Goal: Information Seeking & Learning: Learn about a topic

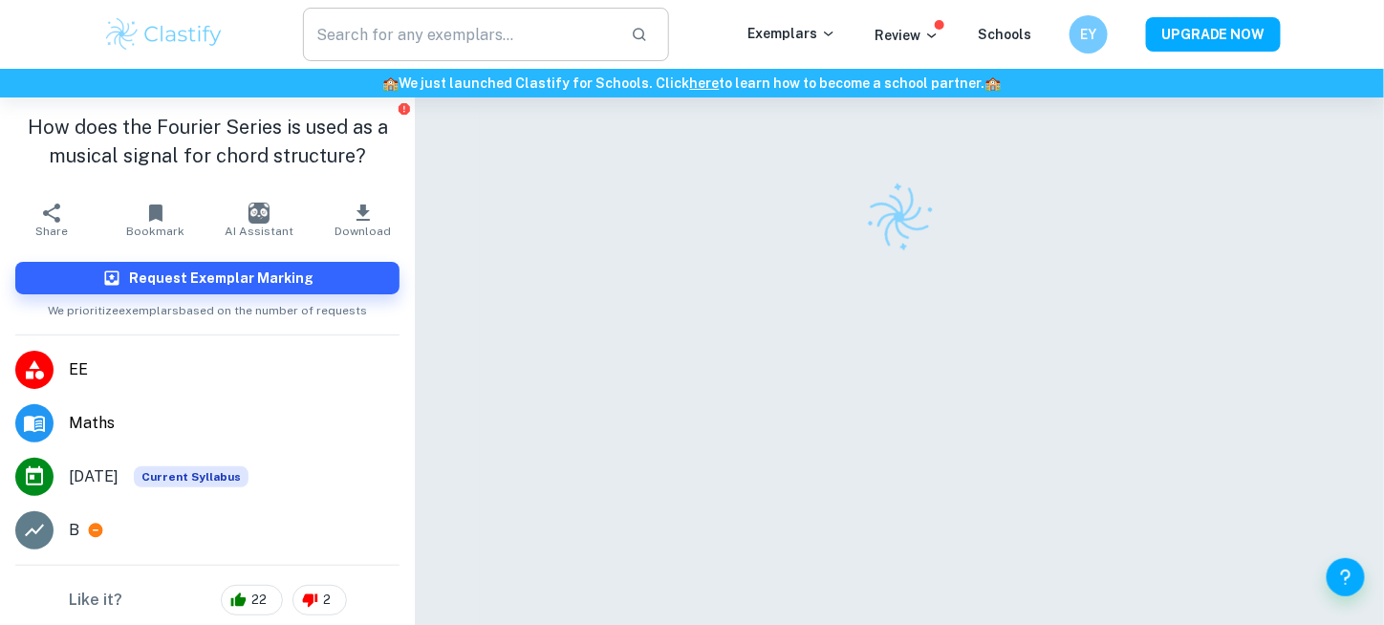
click at [521, 39] on input "text" at bounding box center [459, 35] width 313 height 54
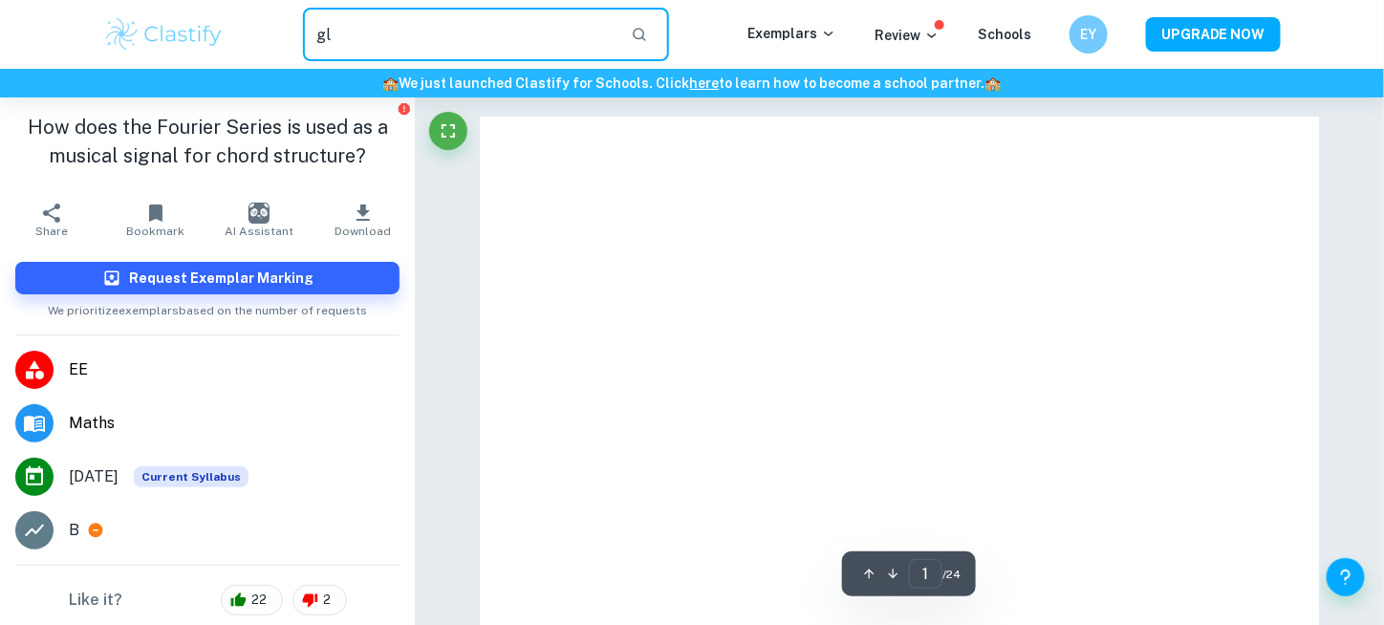
type input "g"
type input "English Ia"
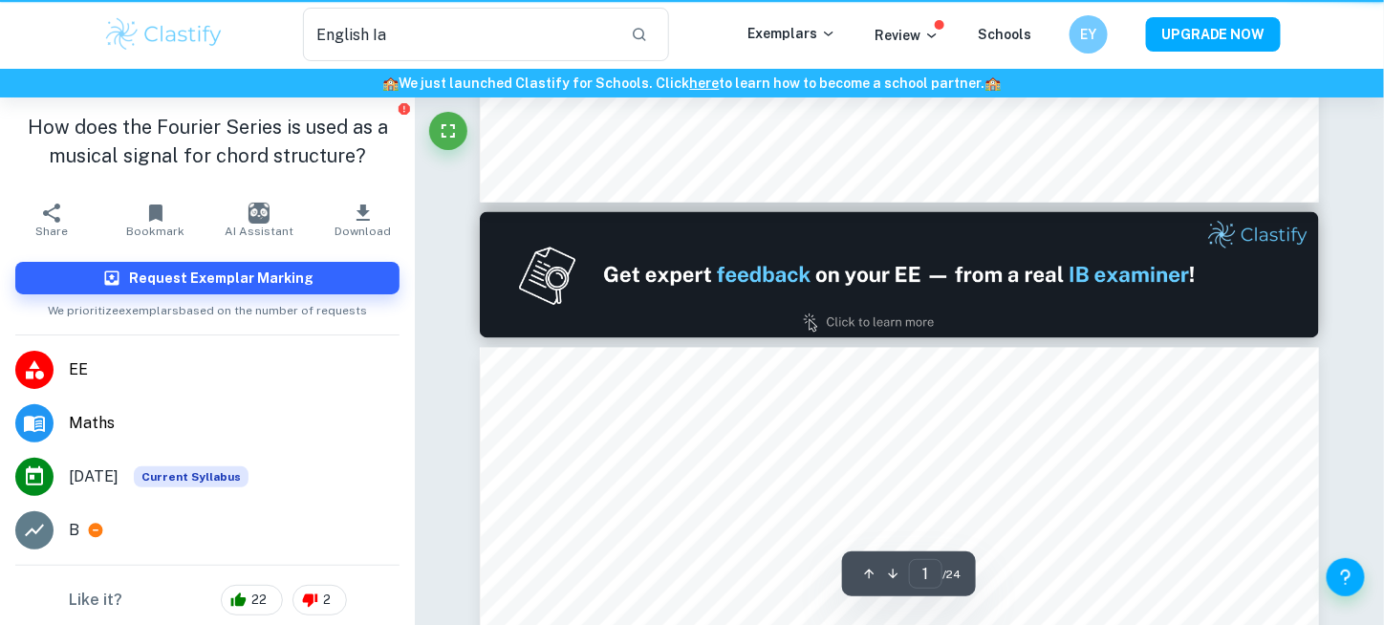
type input "2"
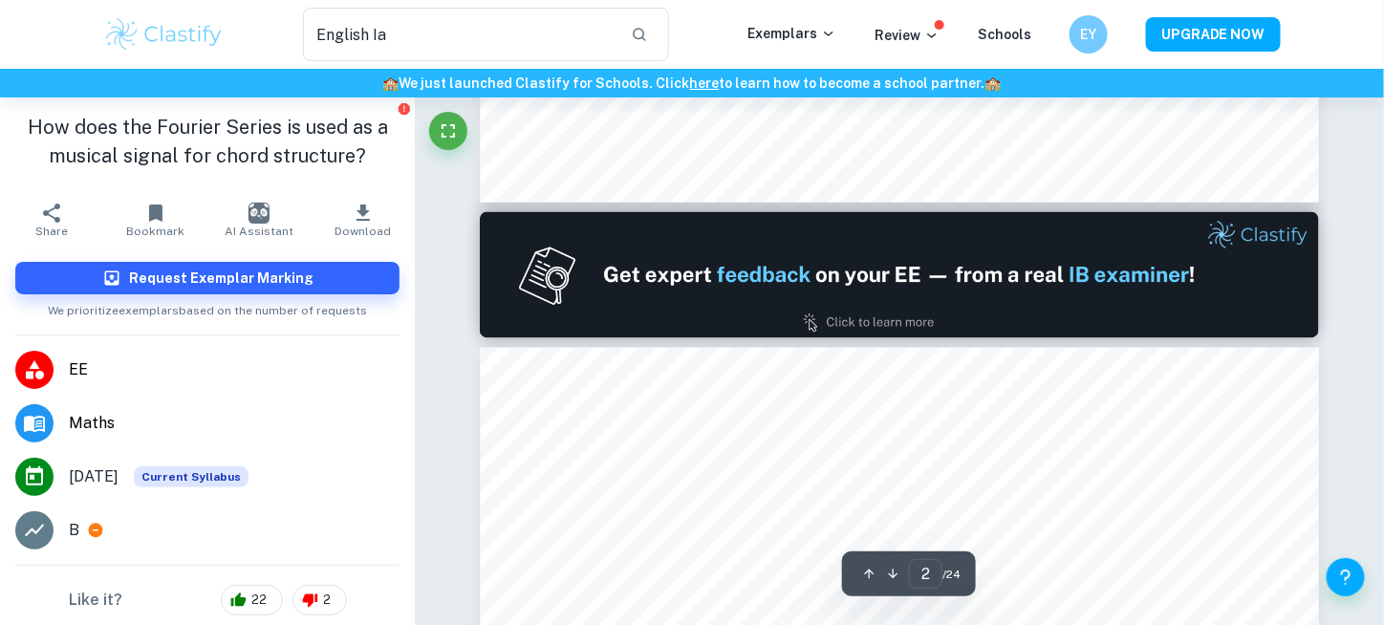
scroll to position [1411, 0]
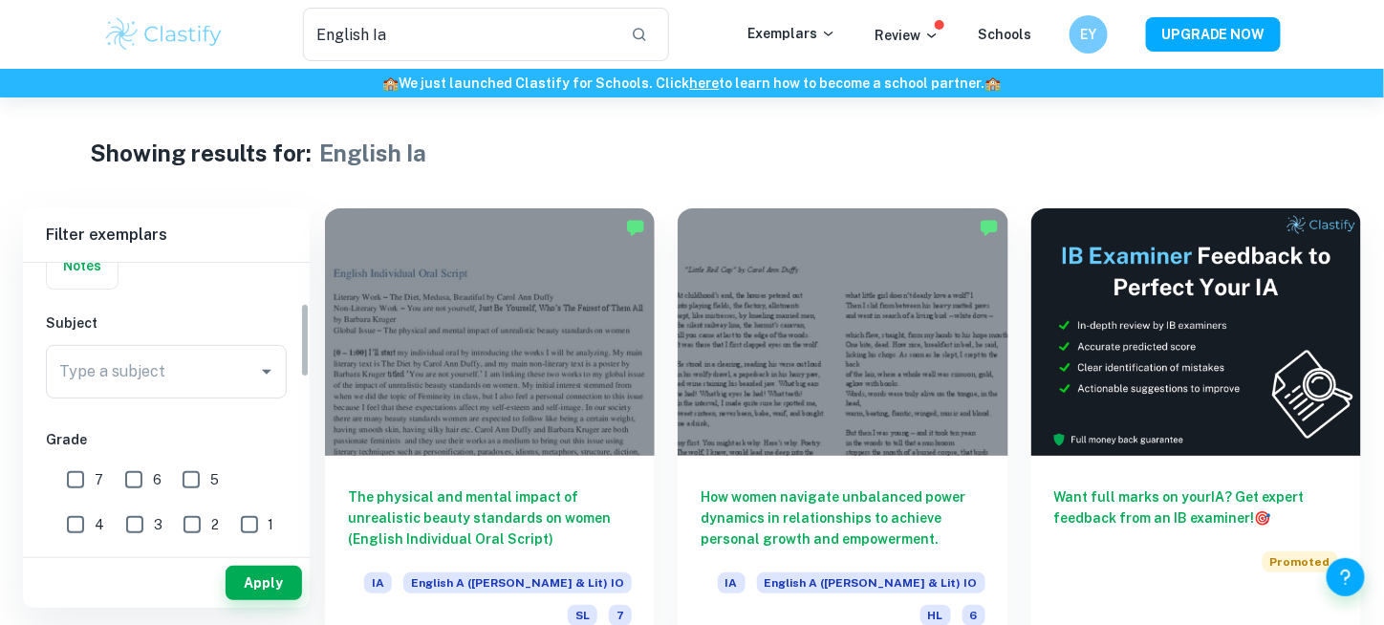
scroll to position [158, 0]
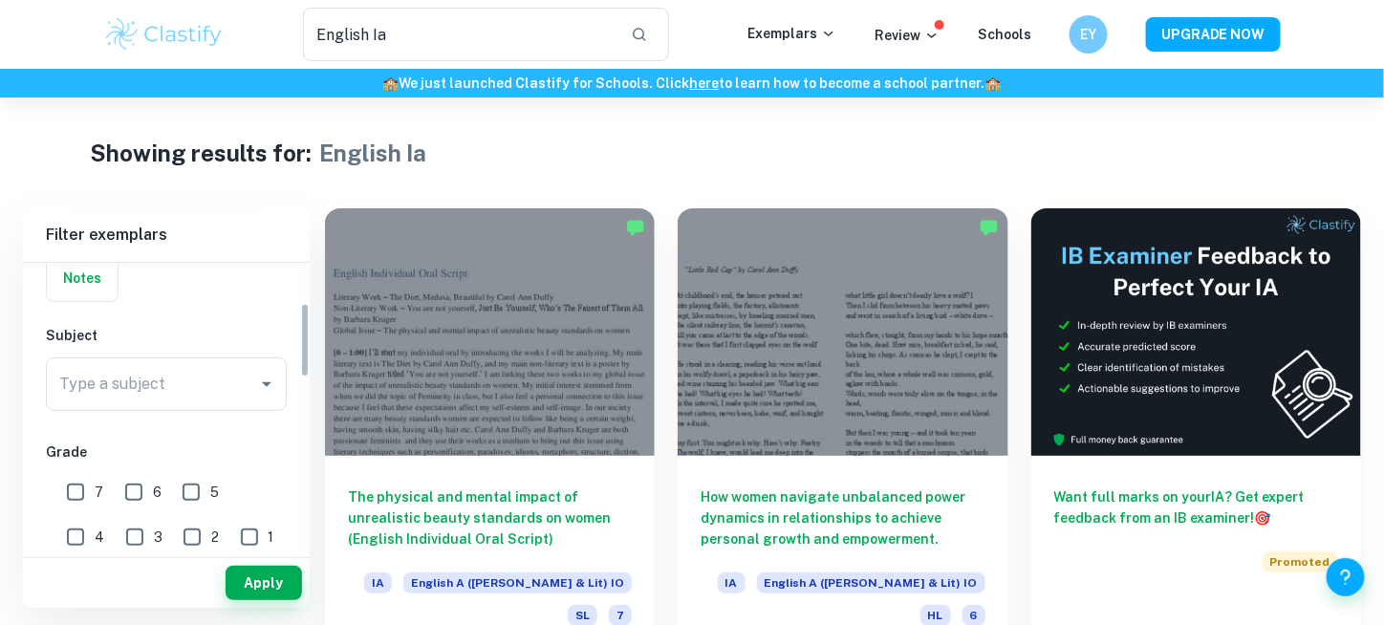
click at [142, 372] on div "Type a subject Type a subject" at bounding box center [166, 384] width 241 height 54
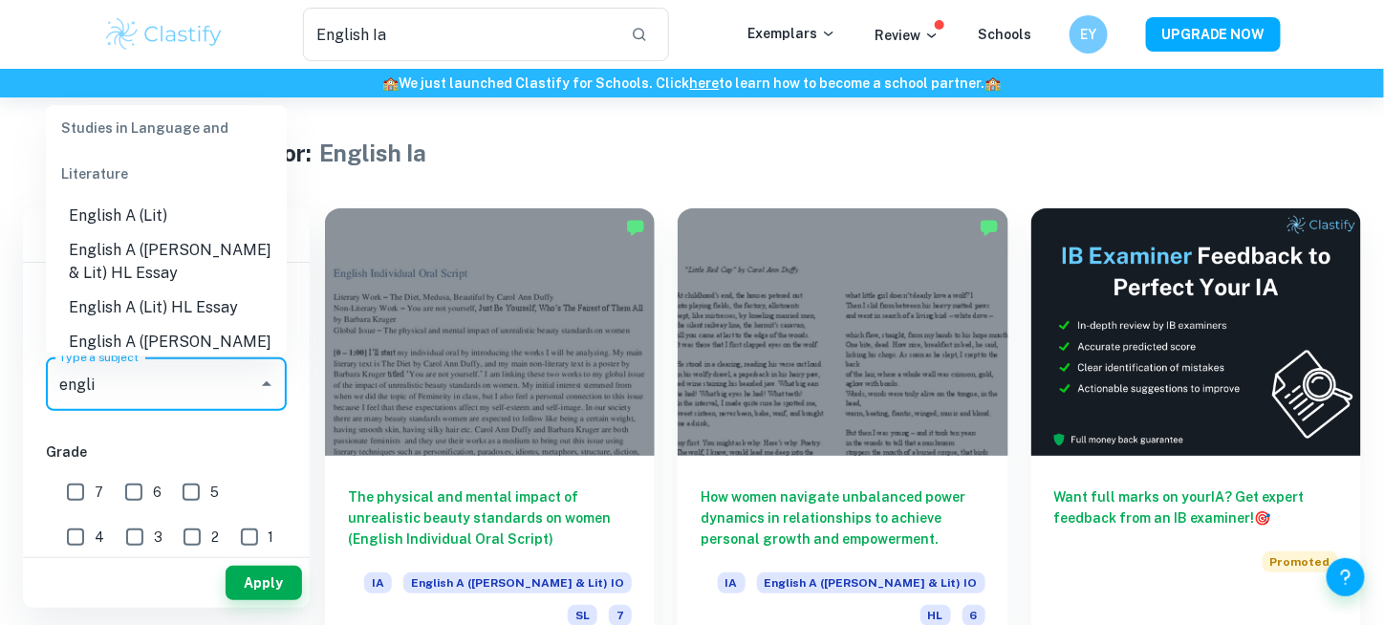
scroll to position [88, 0]
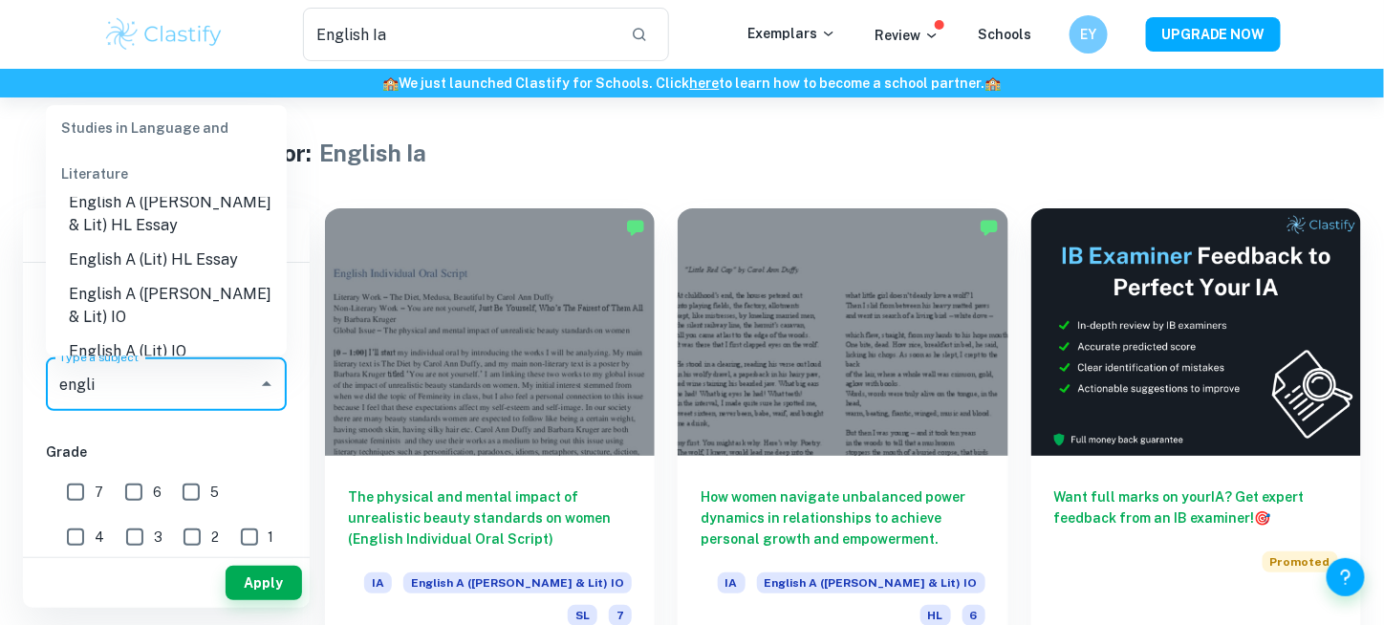
click at [192, 293] on li "English A (Lang & Lit) IO" at bounding box center [166, 306] width 241 height 57
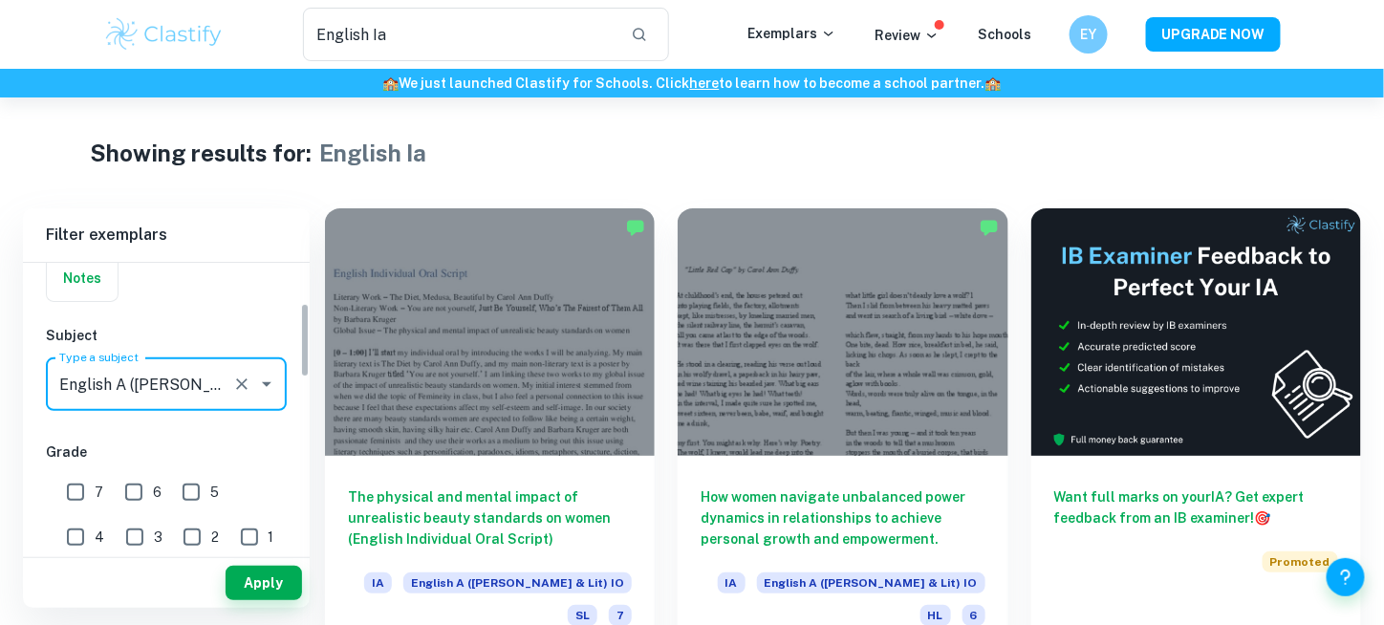
type input "English A (Lang & Lit) IO"
click at [86, 488] on input "7" at bounding box center [75, 492] width 38 height 38
checkbox input "true"
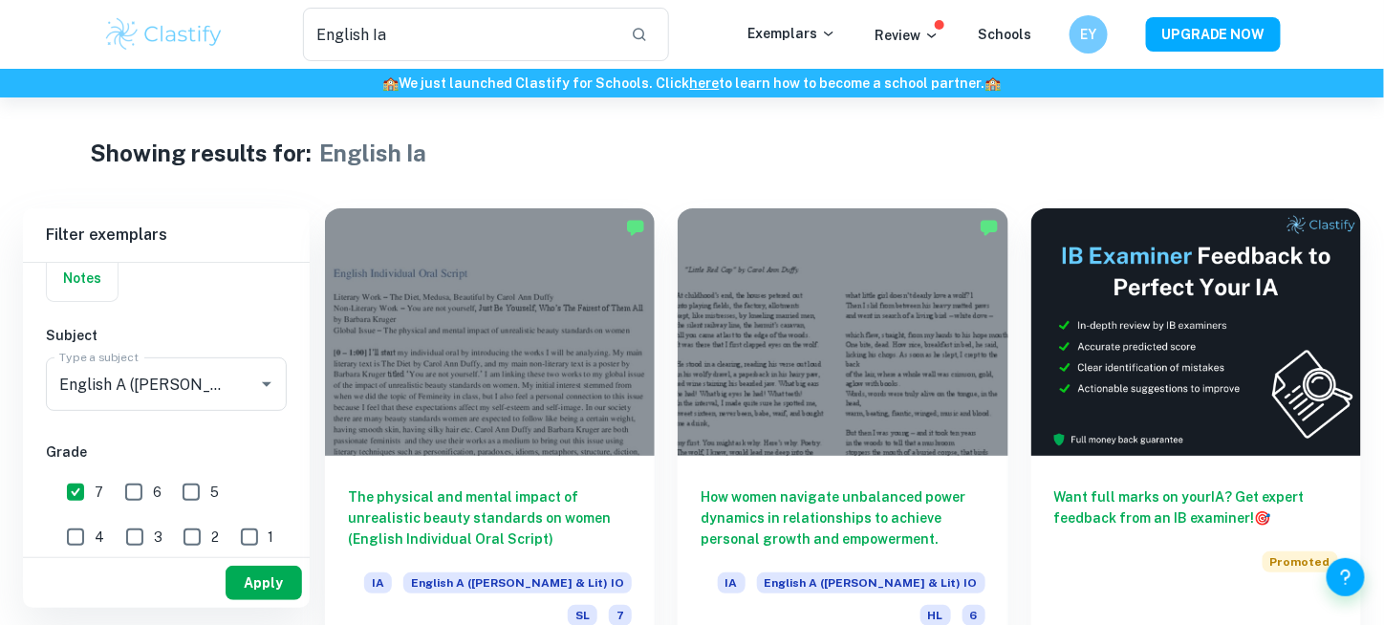
click at [272, 577] on button "Apply" at bounding box center [264, 583] width 76 height 34
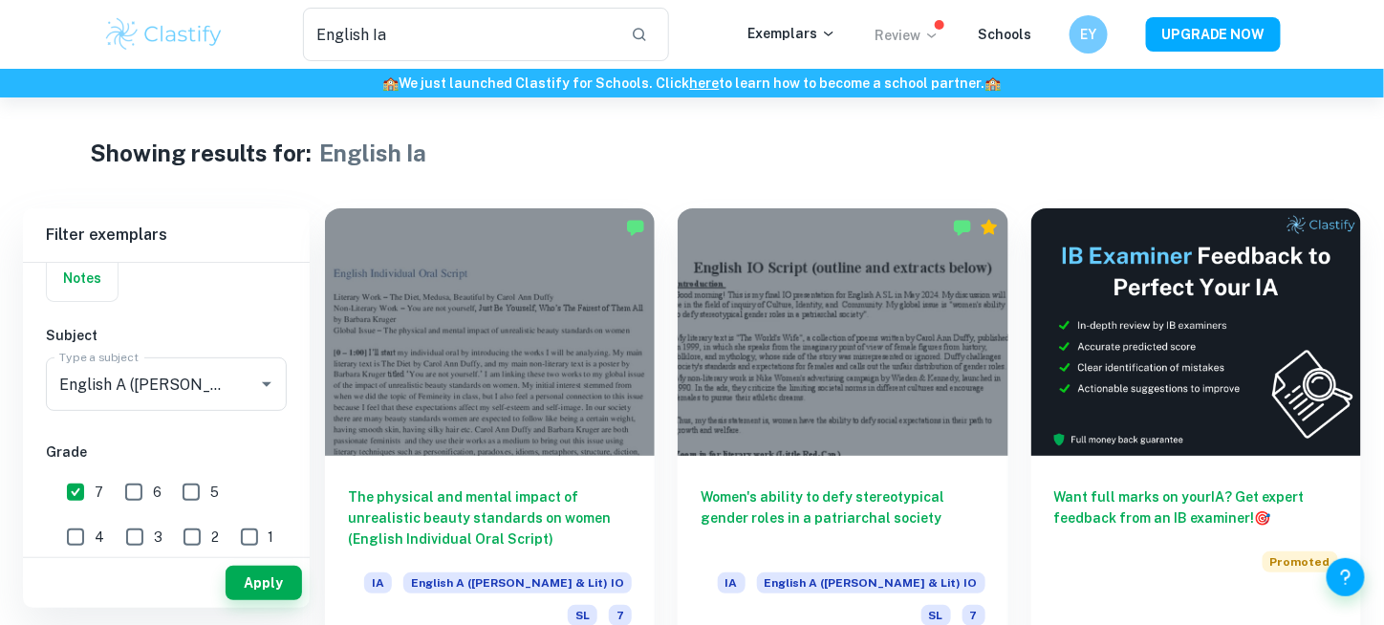
click at [891, 38] on p "Review" at bounding box center [906, 35] width 65 height 21
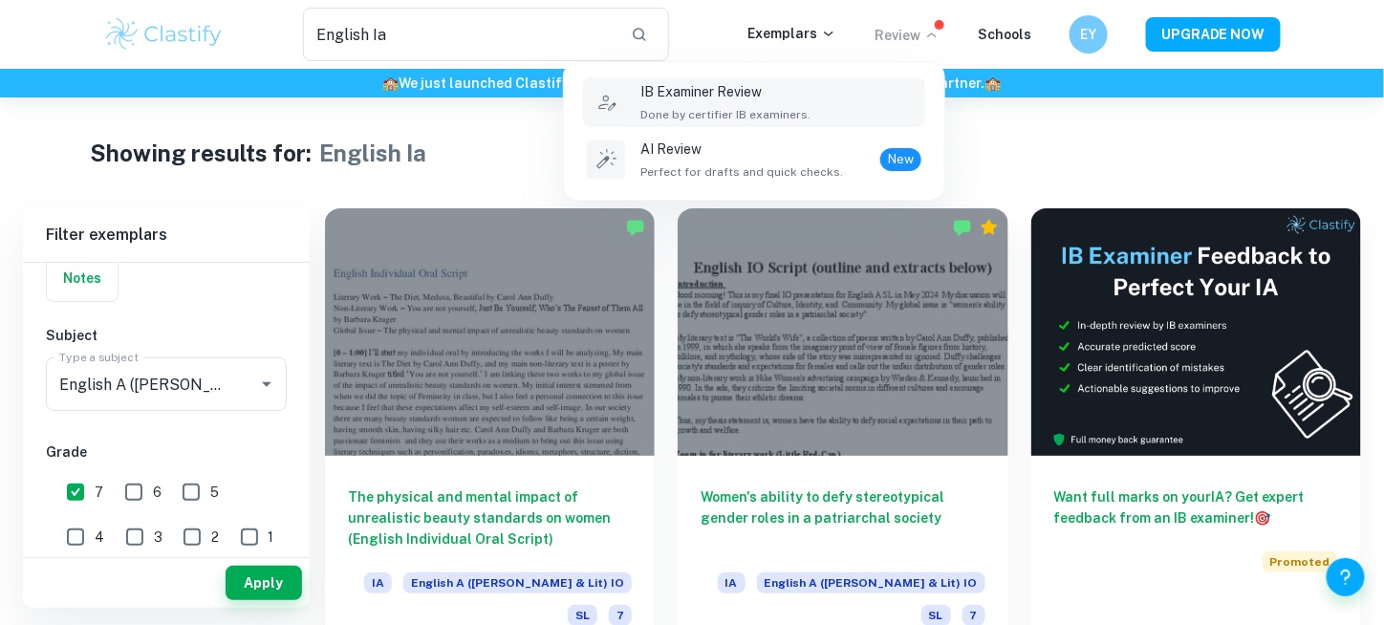
click at [773, 94] on p "IB Examiner Review" at bounding box center [725, 91] width 170 height 21
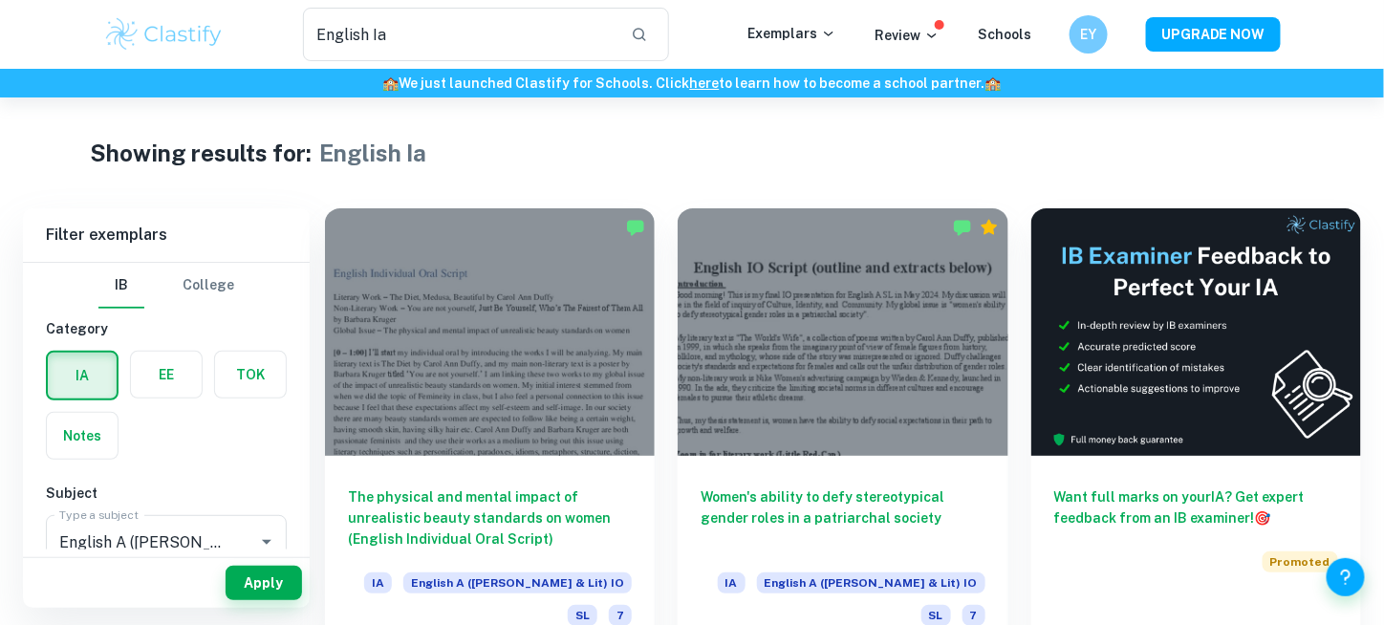
click at [774, 46] on div "Exemplars" at bounding box center [810, 34] width 127 height 23
click at [792, 35] on p "Exemplars" at bounding box center [791, 33] width 89 height 21
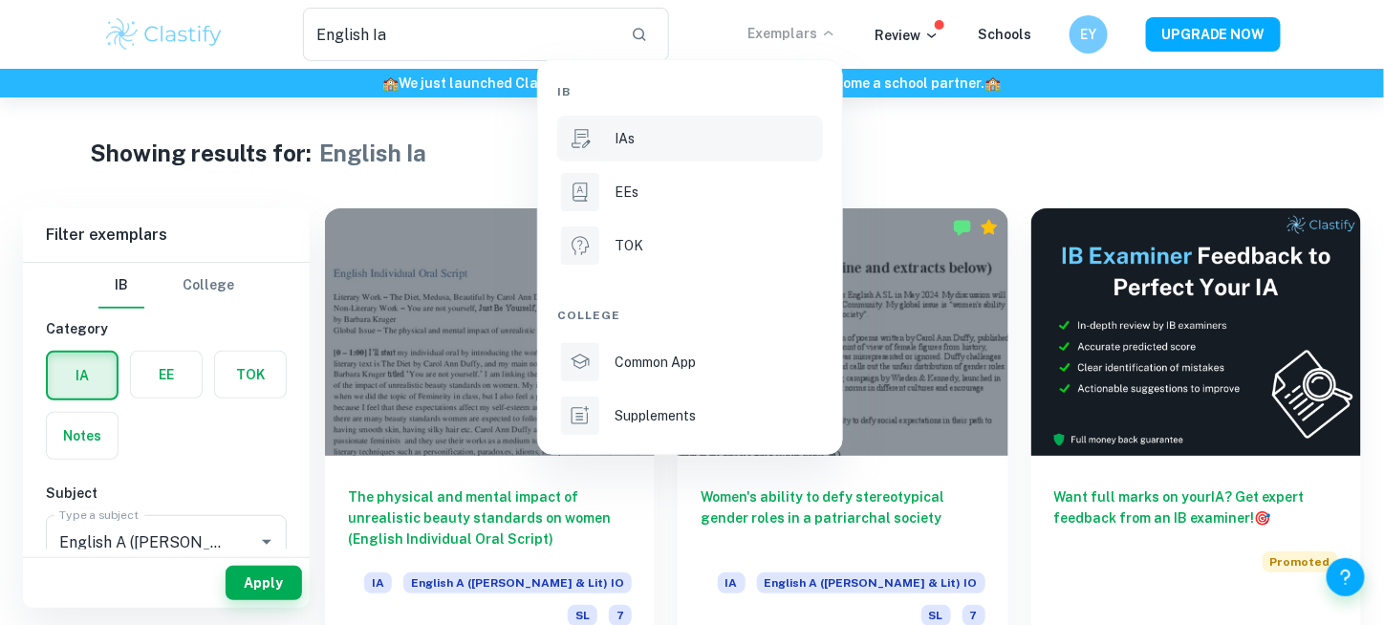
click at [656, 134] on div "IAs" at bounding box center [717, 138] width 205 height 21
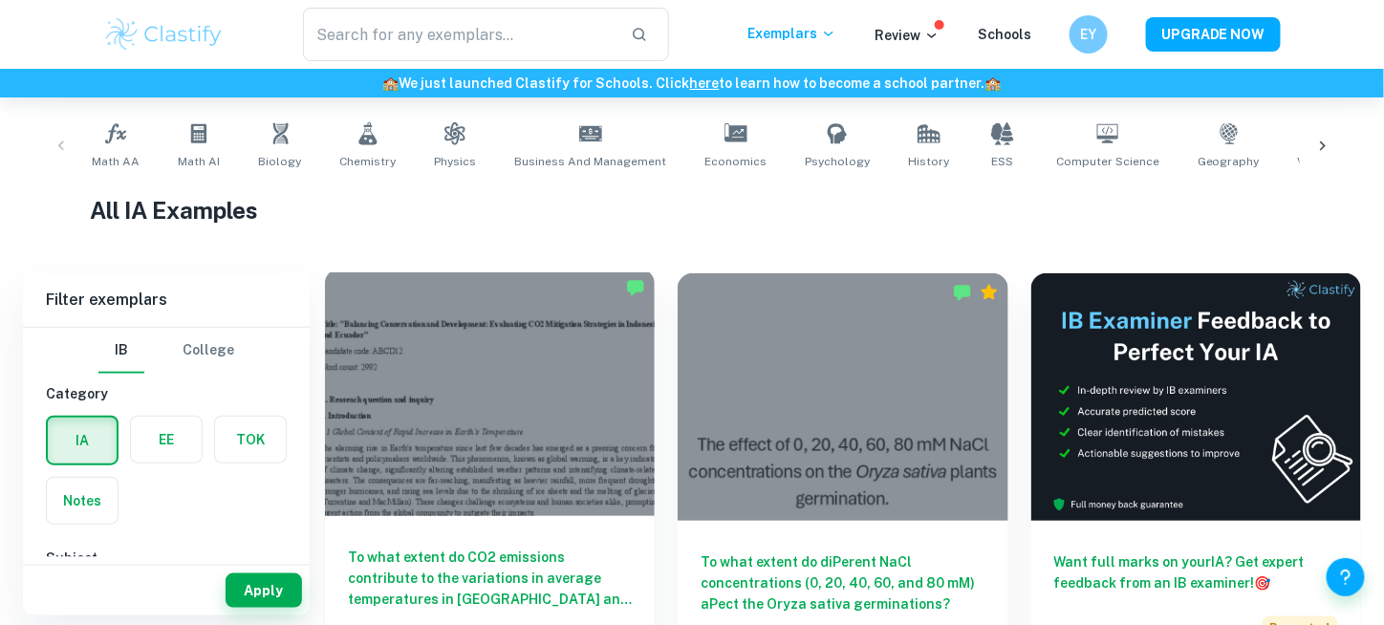
scroll to position [365, 0]
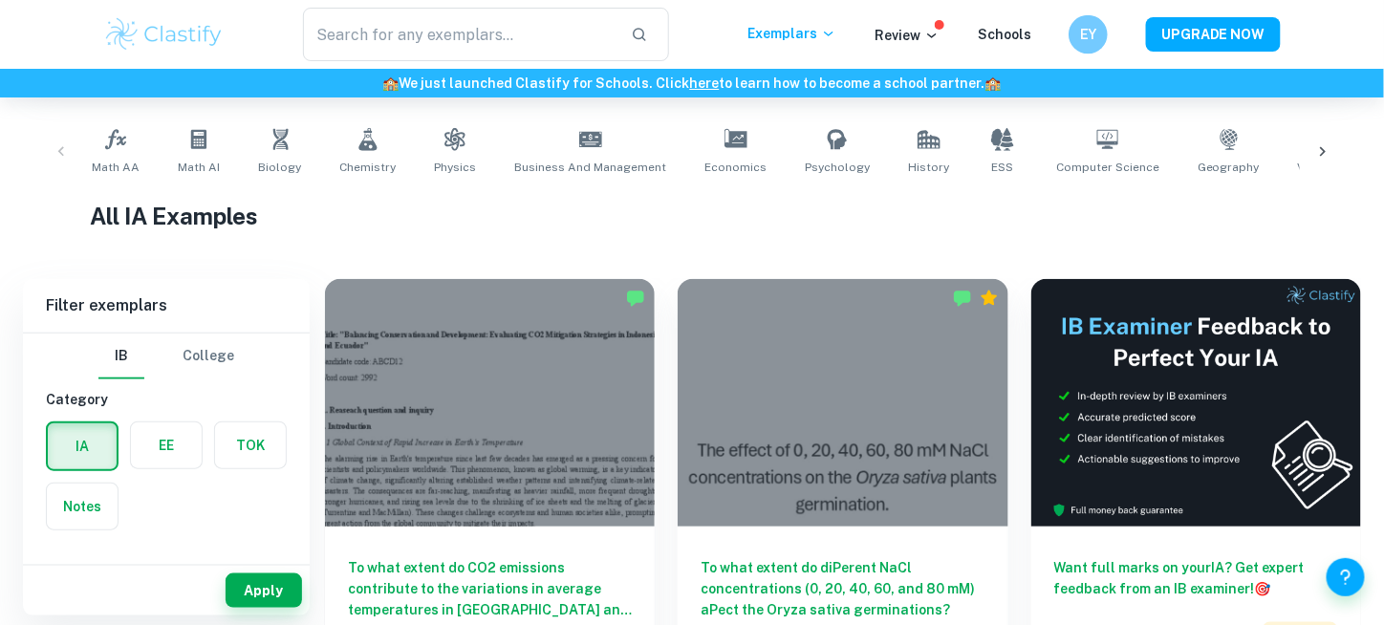
click at [1080, 47] on div "EY" at bounding box center [1087, 34] width 39 height 39
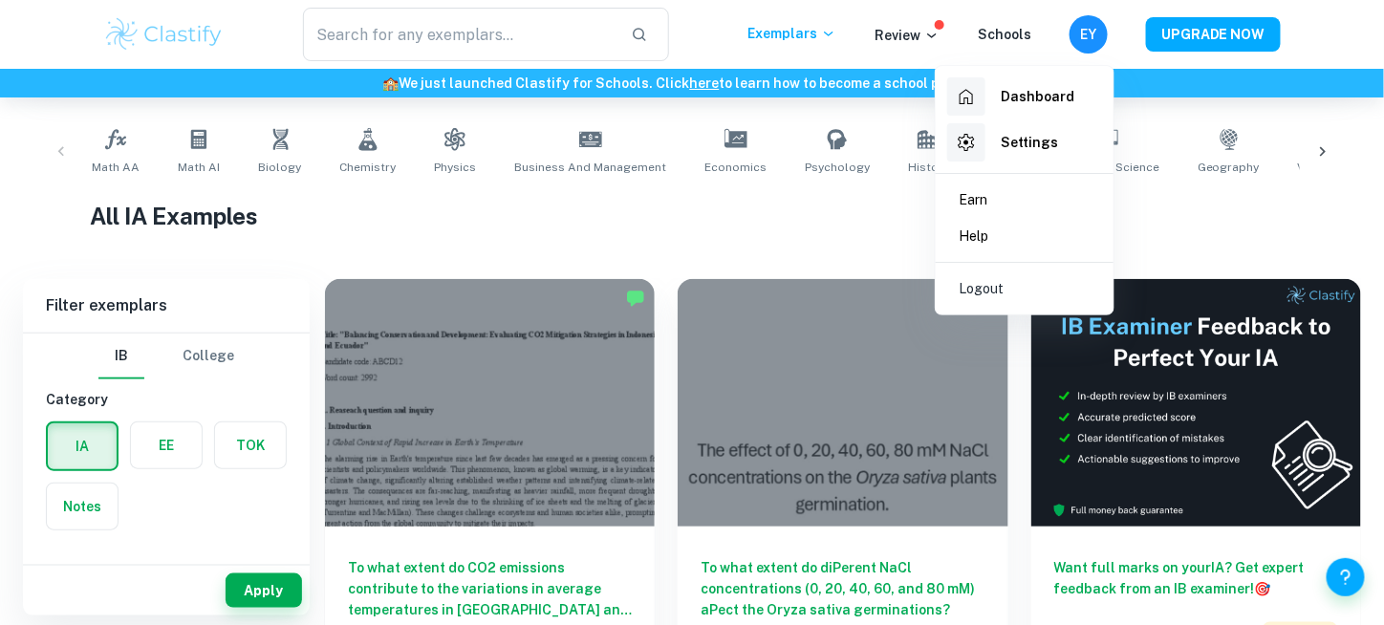
click at [1042, 104] on h6 "Dashboard" at bounding box center [1038, 96] width 74 height 21
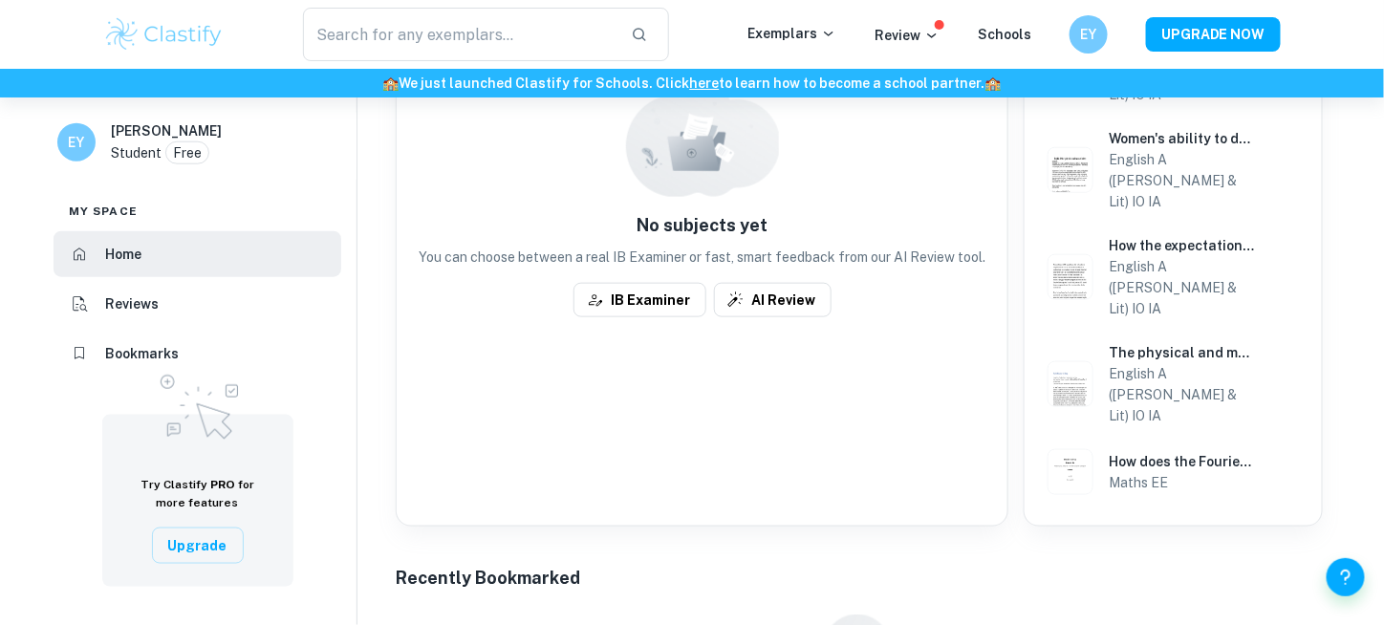
scroll to position [572, 0]
click at [866, 378] on div "Recent Reviews Get an examiner review Subject Status No subjects yet You can ch…" at bounding box center [702, 225] width 613 height 602
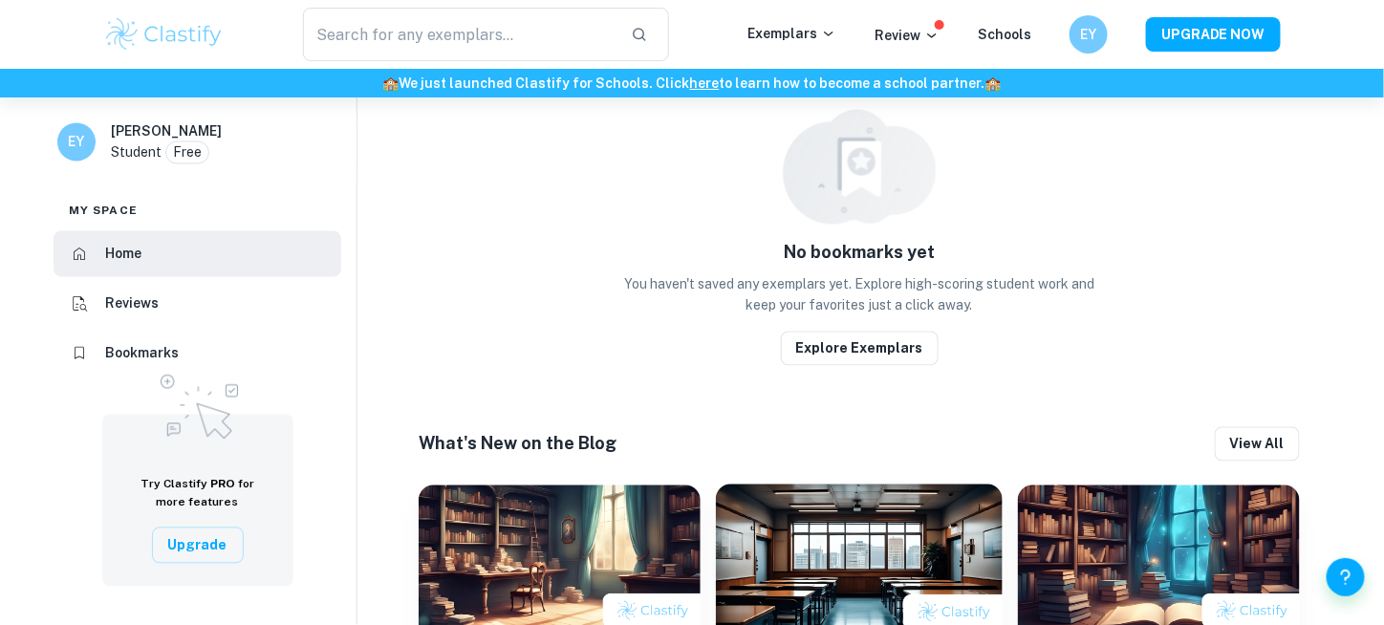
scroll to position [1205, 0]
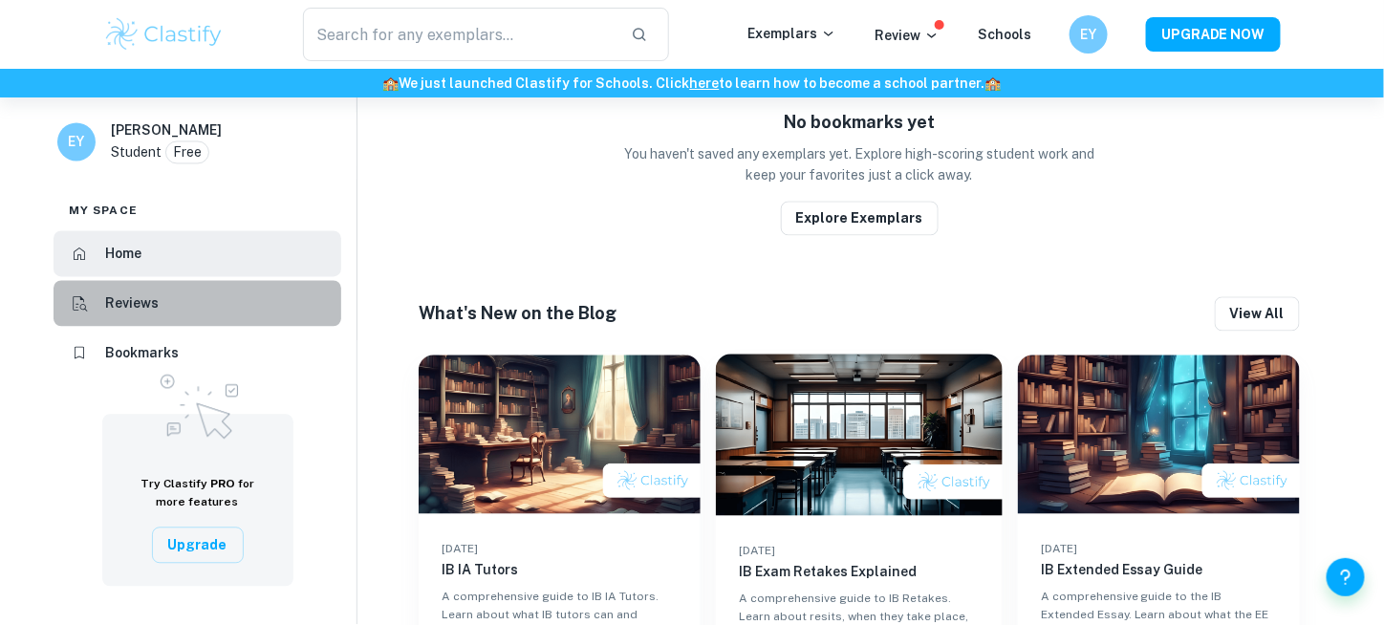
click at [189, 295] on li "Reviews" at bounding box center [198, 304] width 288 height 46
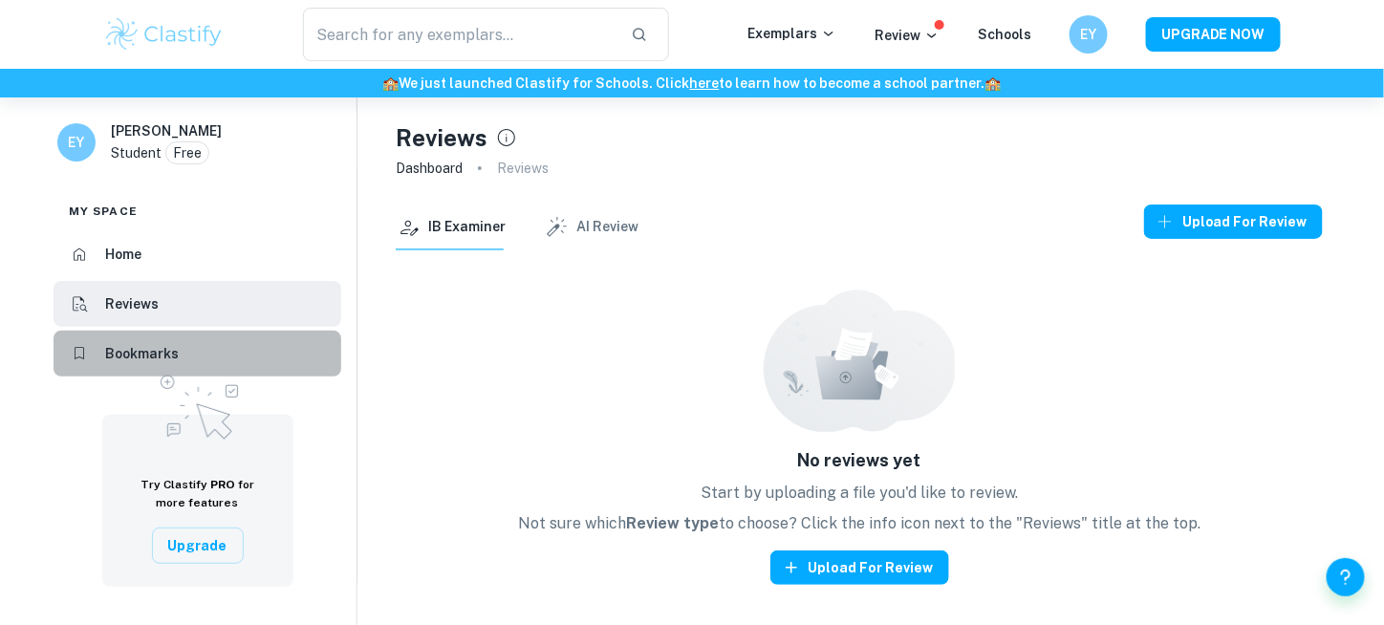
click at [204, 335] on li "Bookmarks" at bounding box center [198, 354] width 288 height 46
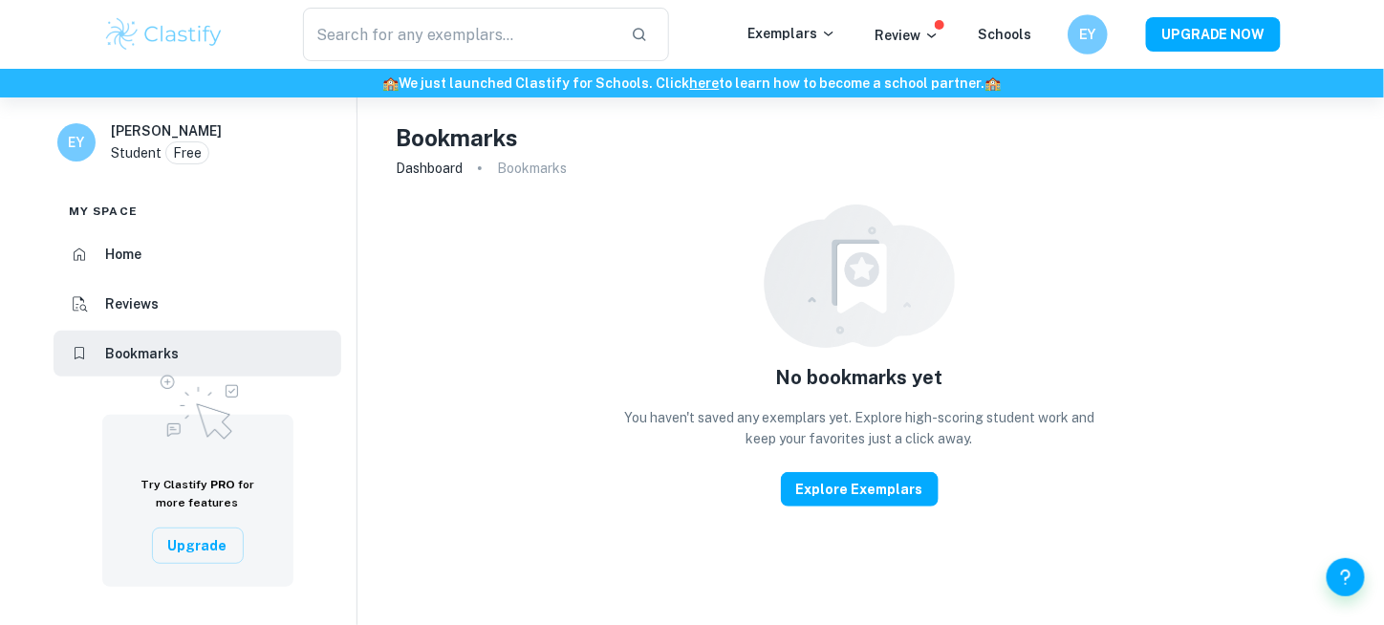
click at [1098, 43] on h6 "EY" at bounding box center [1087, 35] width 23 height 22
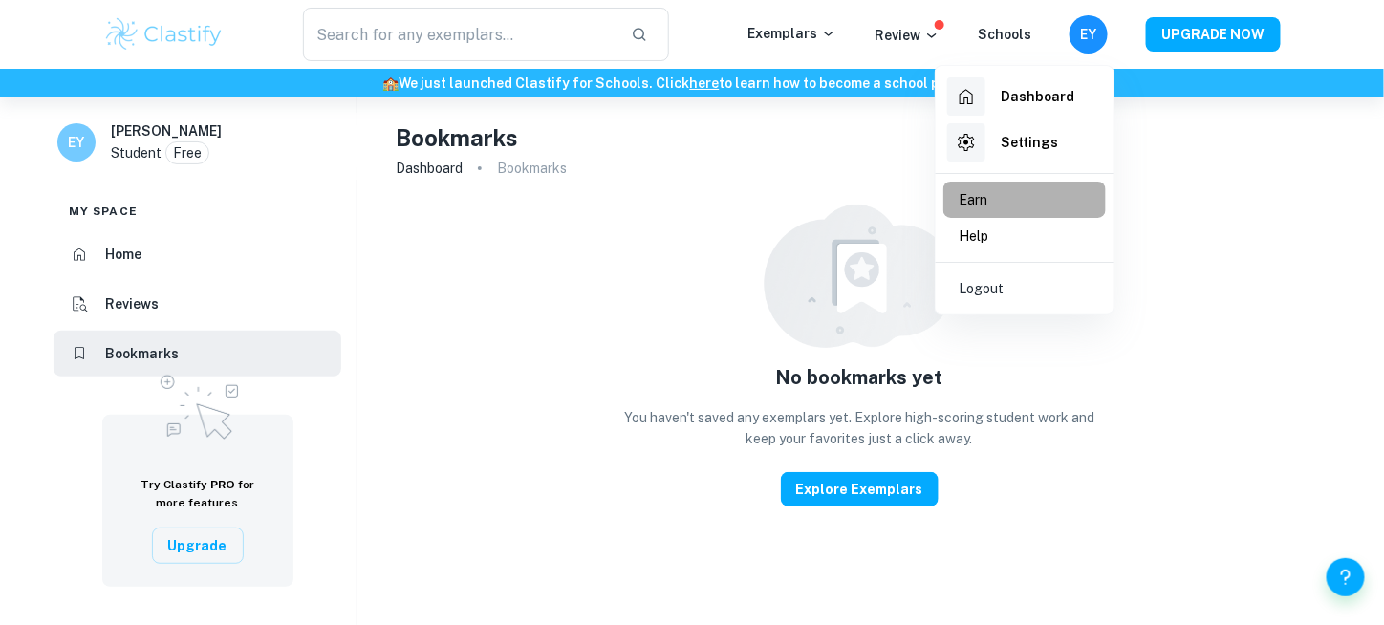
click at [1011, 200] on li "Earn" at bounding box center [1024, 200] width 162 height 36
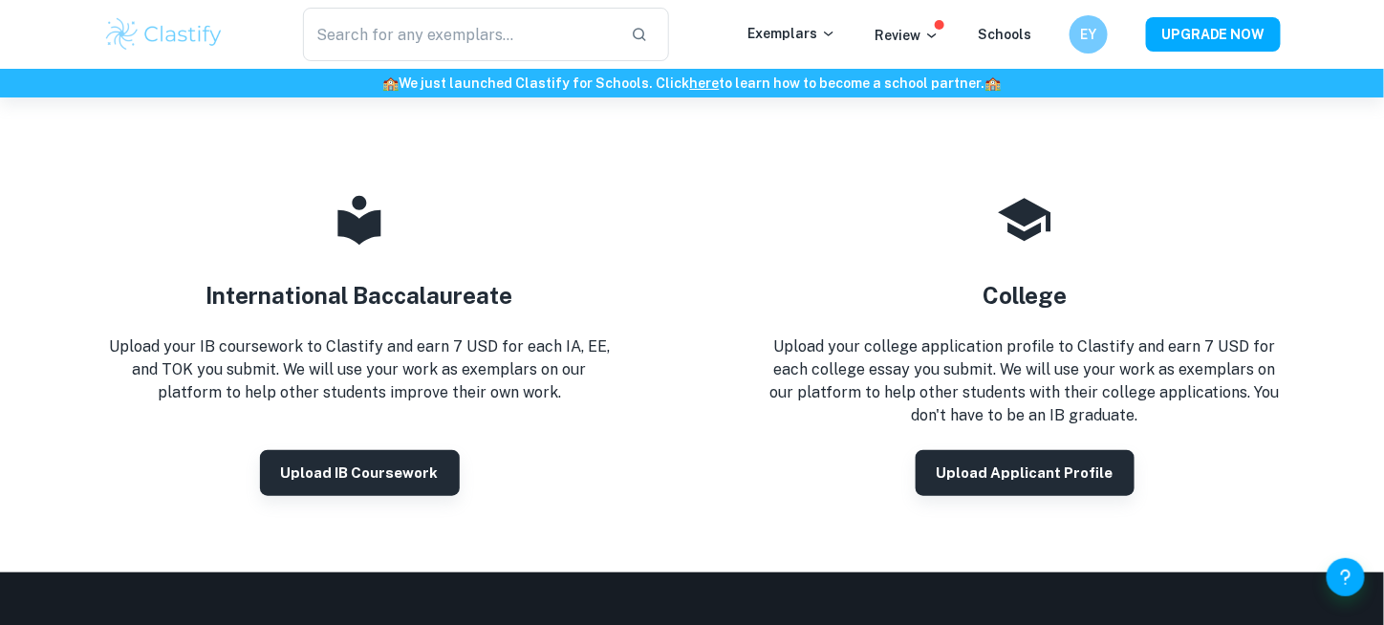
scroll to position [206, 0]
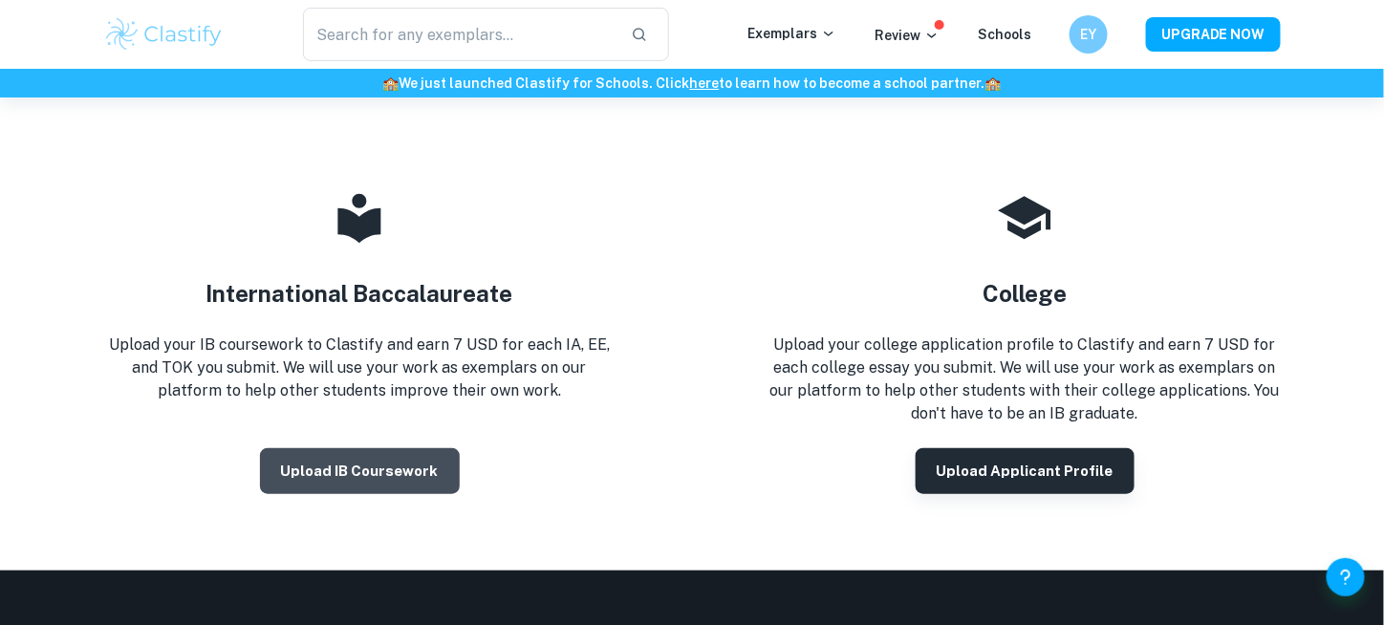
click at [394, 468] on button "Upload IB coursework" at bounding box center [360, 471] width 200 height 46
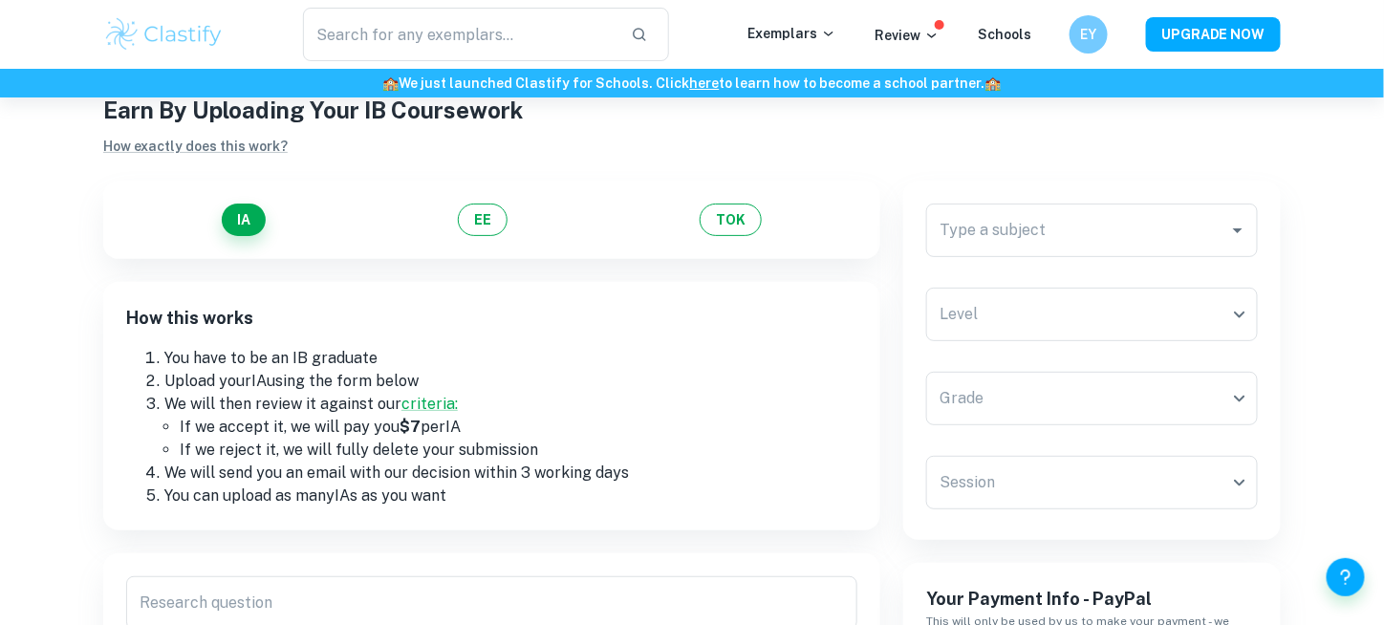
scroll to position [23, 0]
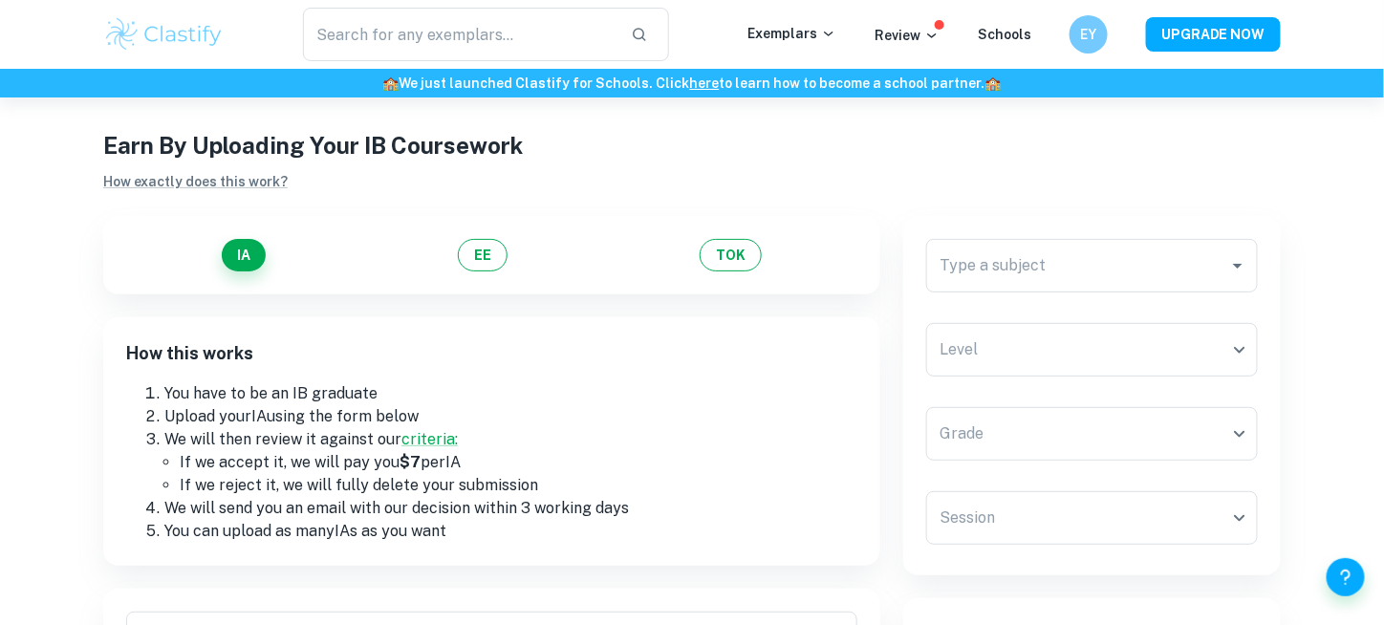
click at [648, 435] on li "We will then review it against our criteria:" at bounding box center [510, 439] width 693 height 23
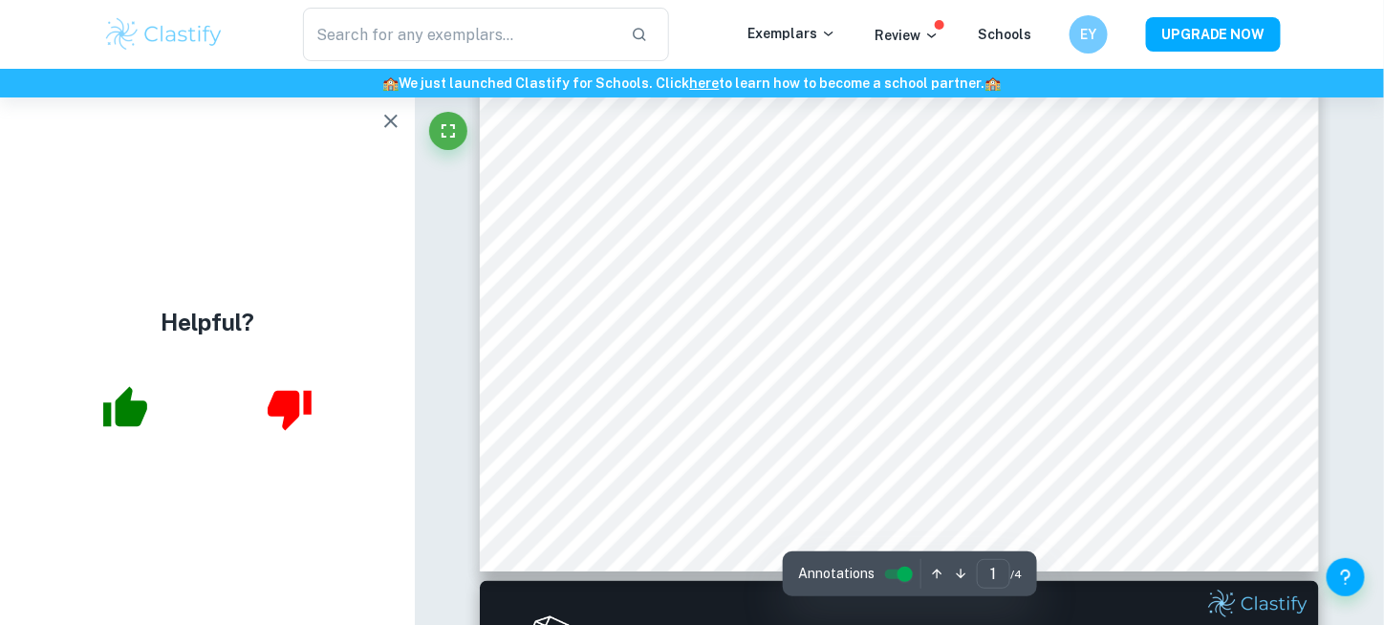
scroll to position [747, 0]
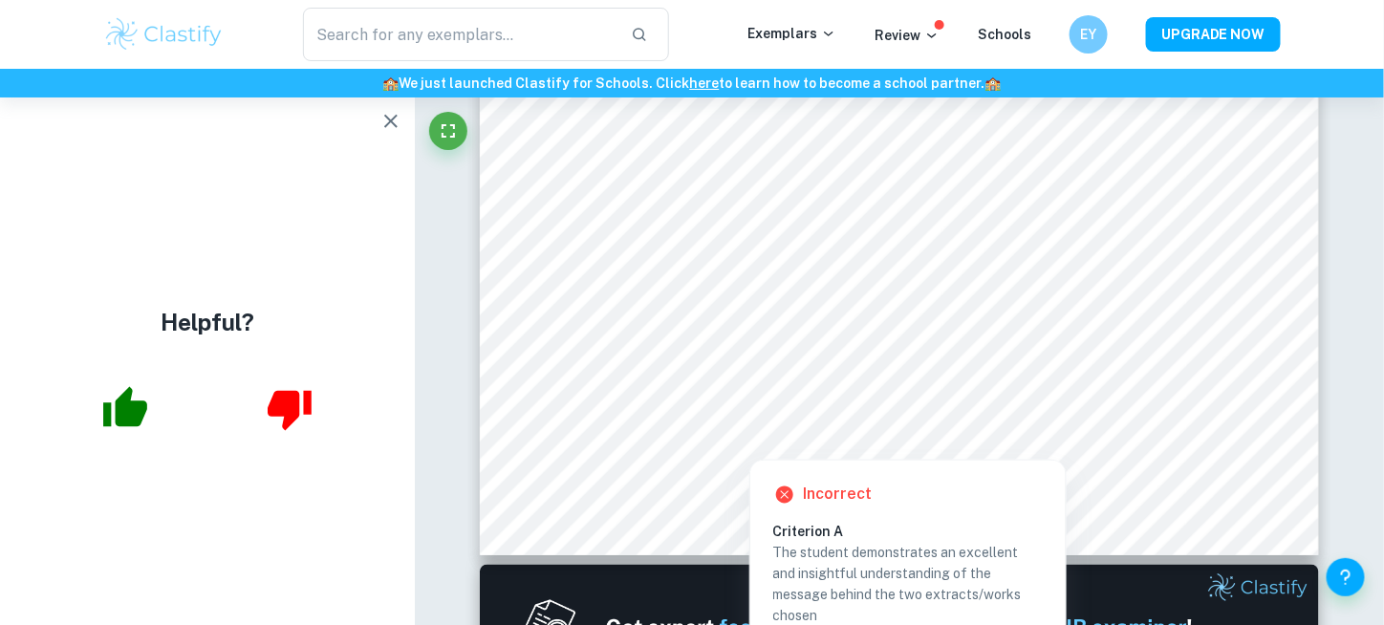
click at [1063, 399] on div at bounding box center [886, 402] width 609 height 25
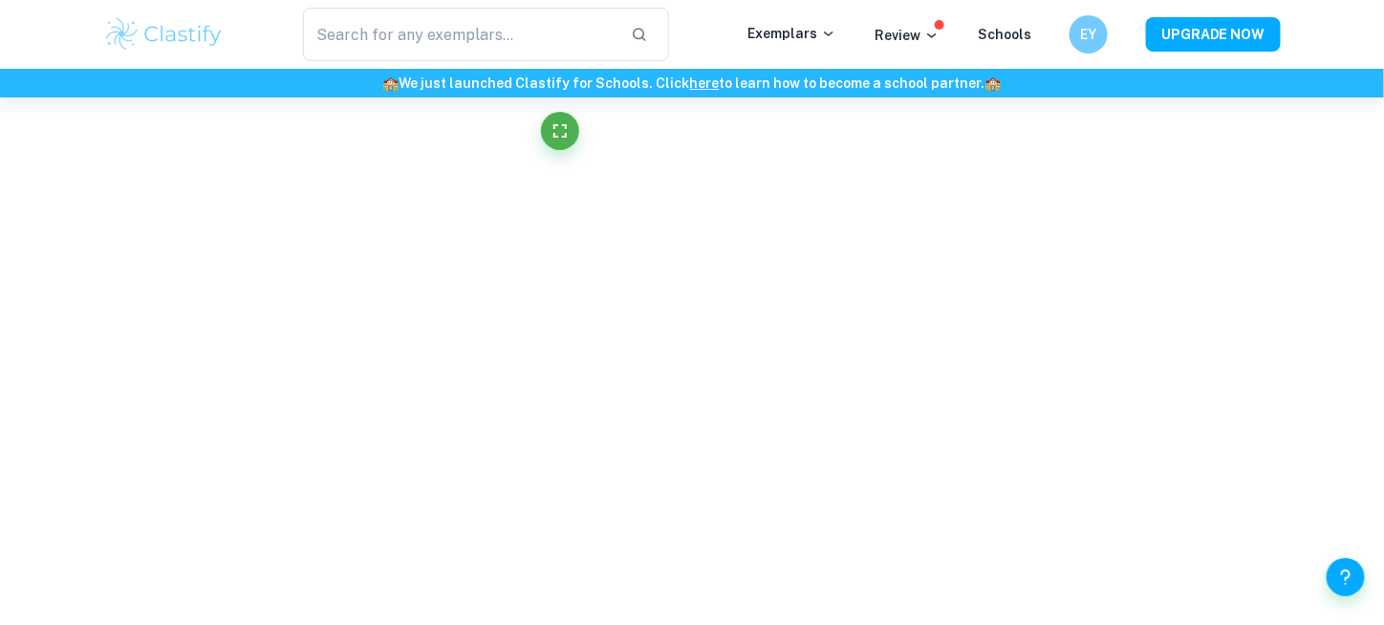
scroll to position [1530, 0]
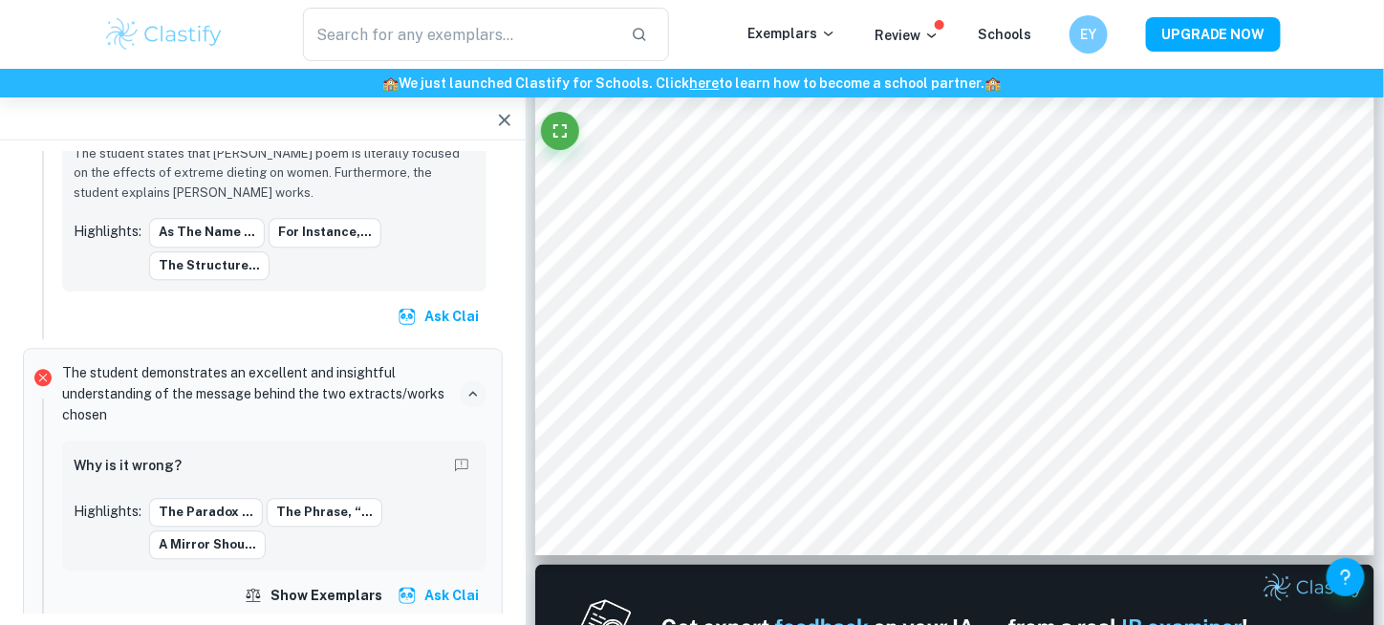
click at [480, 386] on icon "button" at bounding box center [472, 394] width 17 height 17
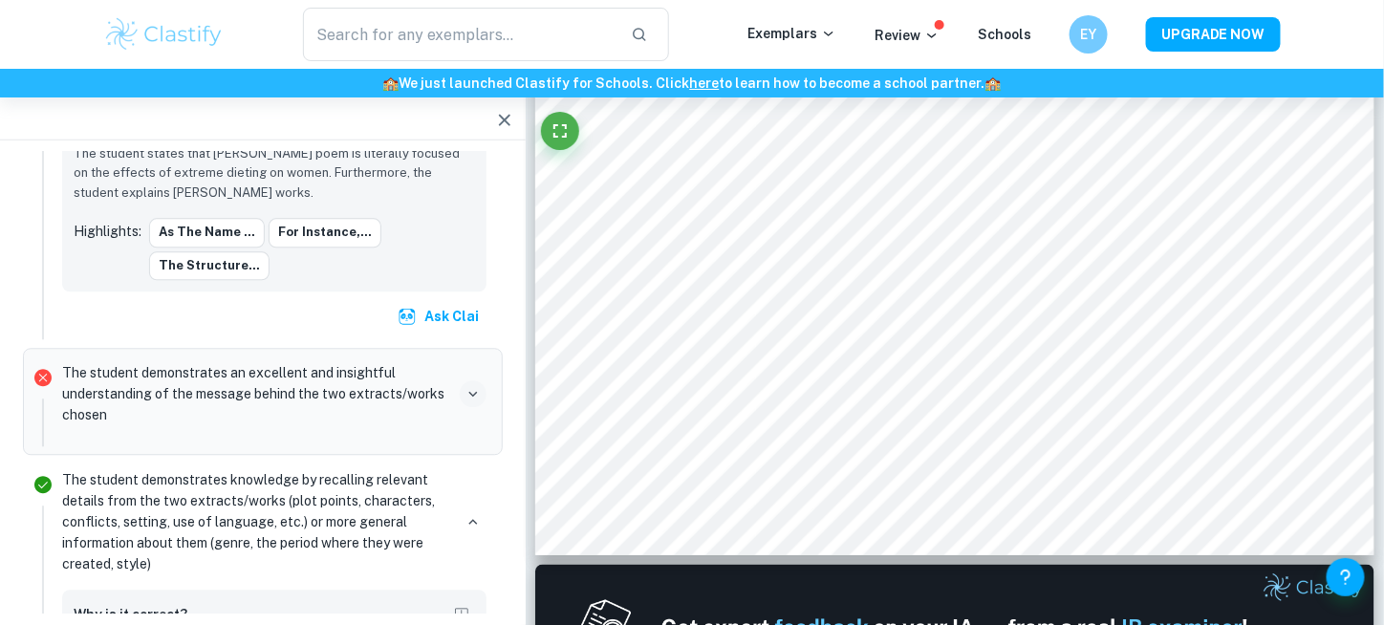
click at [477, 386] on icon "button" at bounding box center [472, 394] width 17 height 17
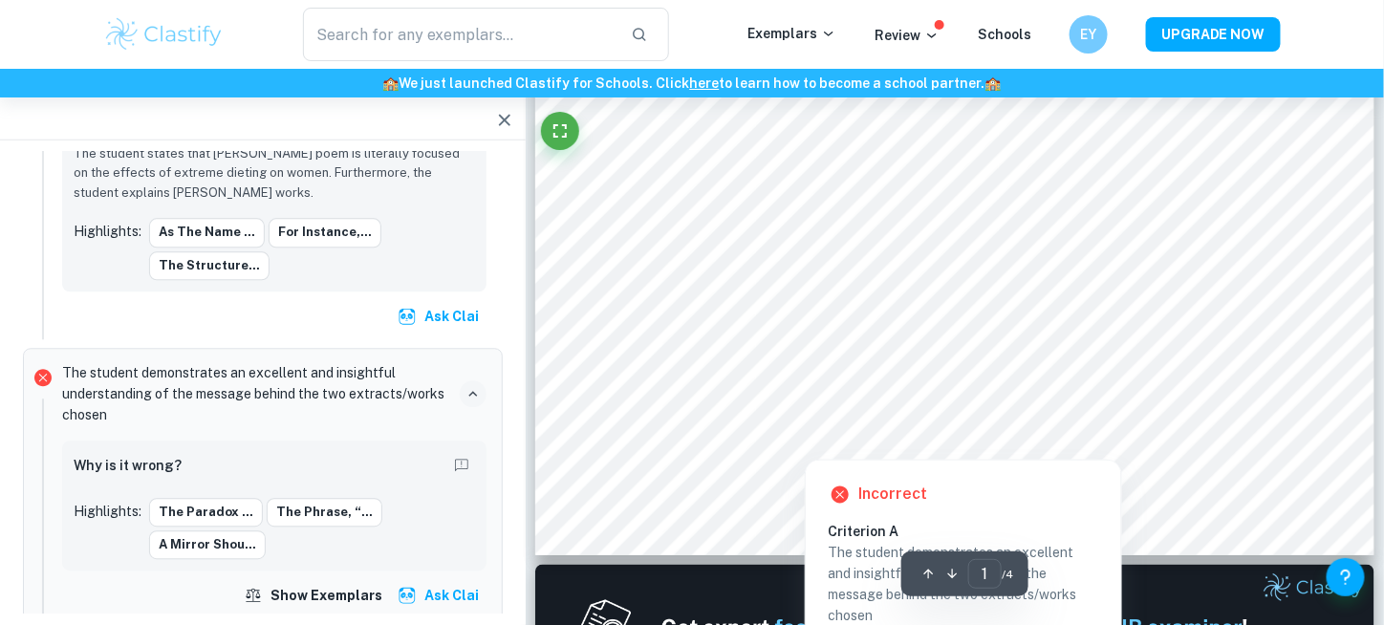
click at [869, 428] on div at bounding box center [936, 422] width 599 height 26
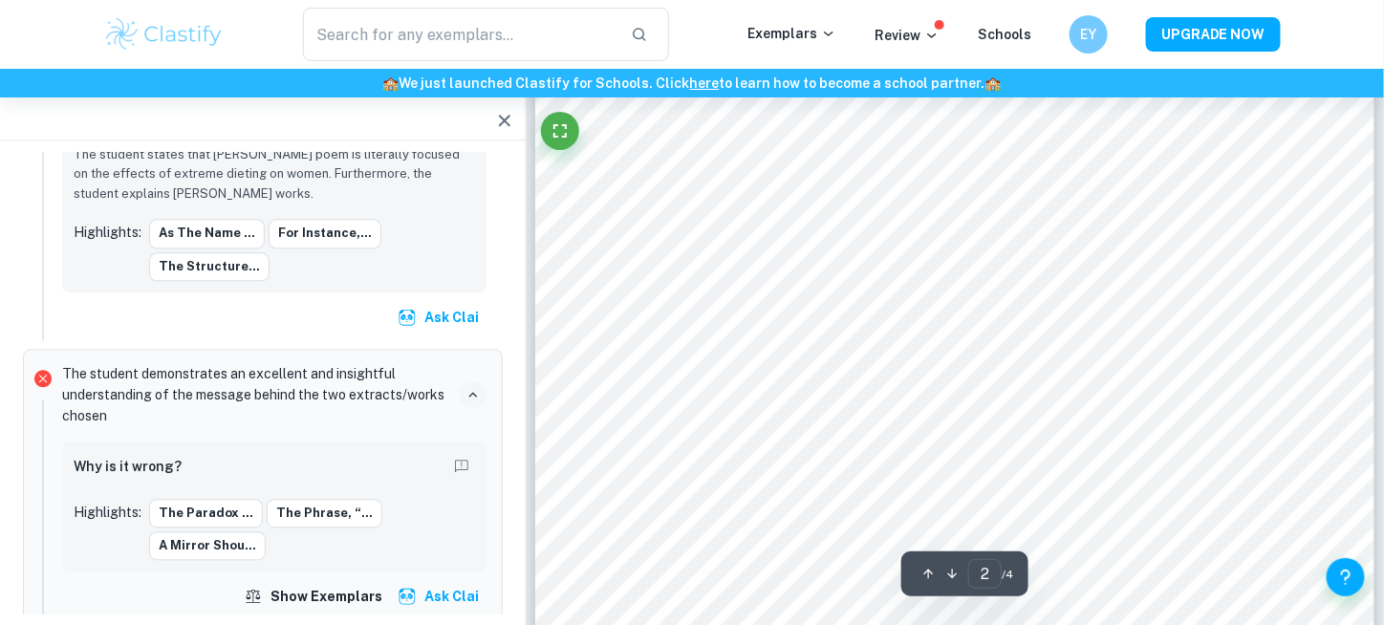
scroll to position [1714, 0]
type input "4"
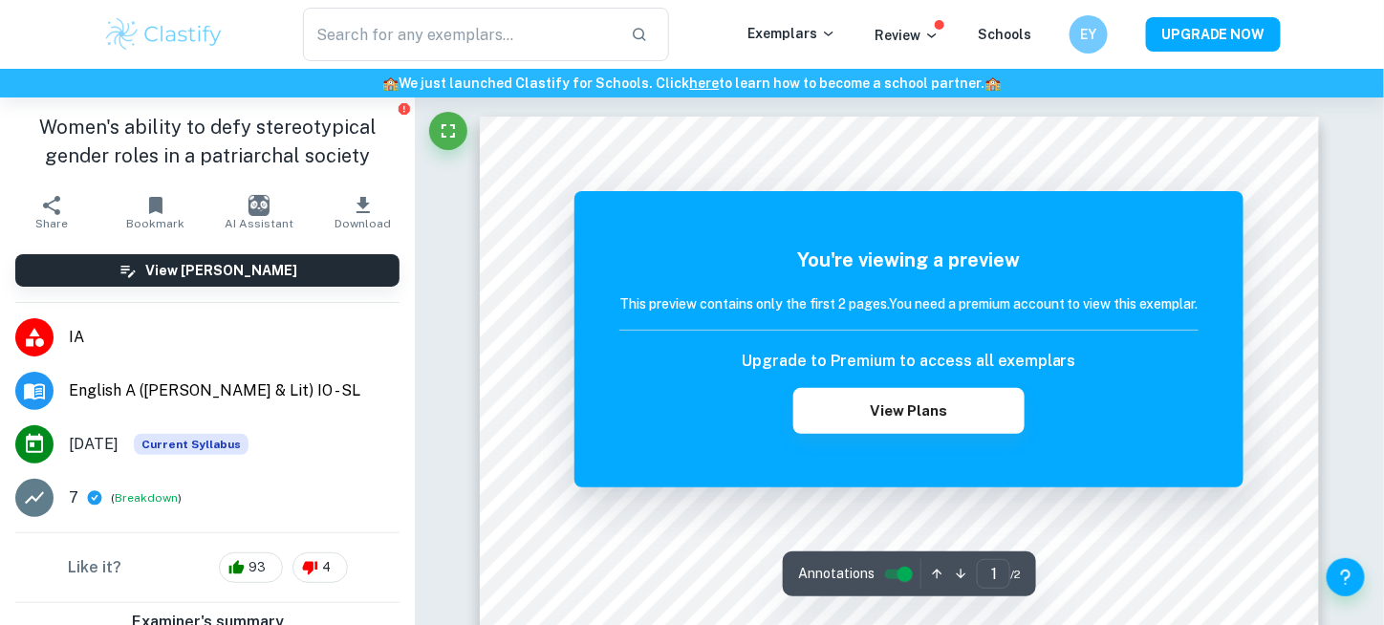
click at [1195, 259] on h5 "You're viewing a preview" at bounding box center [908, 260] width 579 height 29
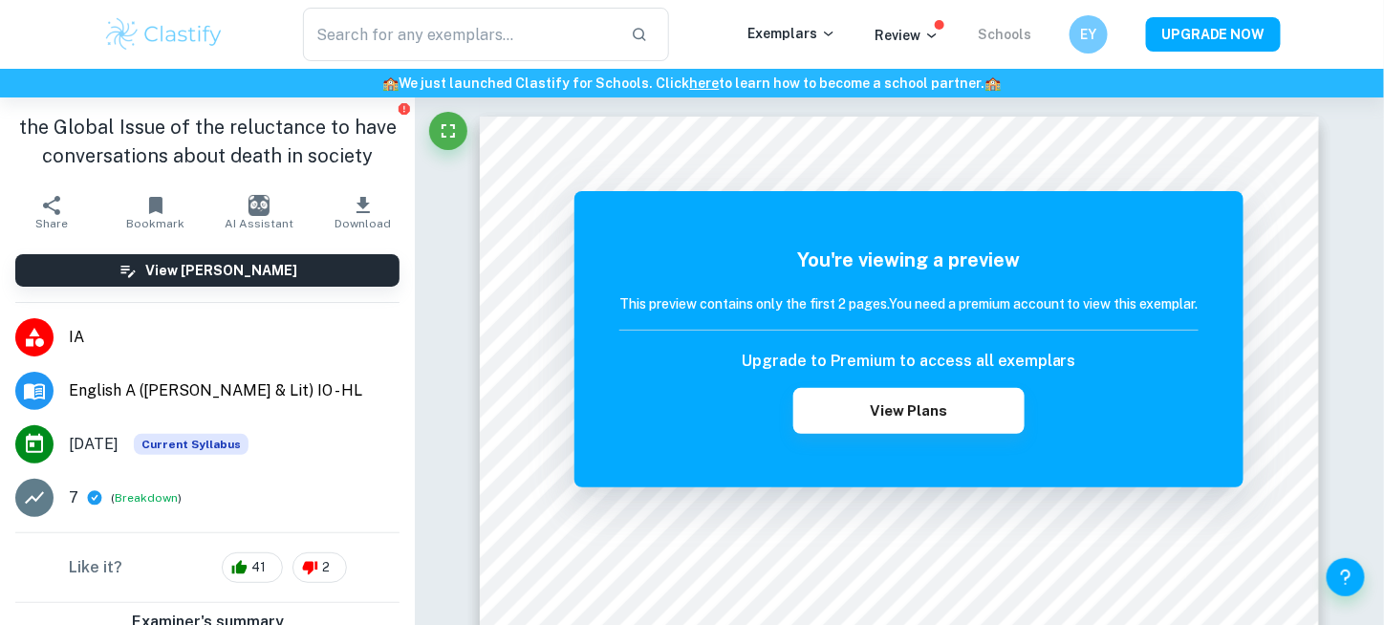
click at [1010, 28] on link "Schools" at bounding box center [1005, 34] width 54 height 15
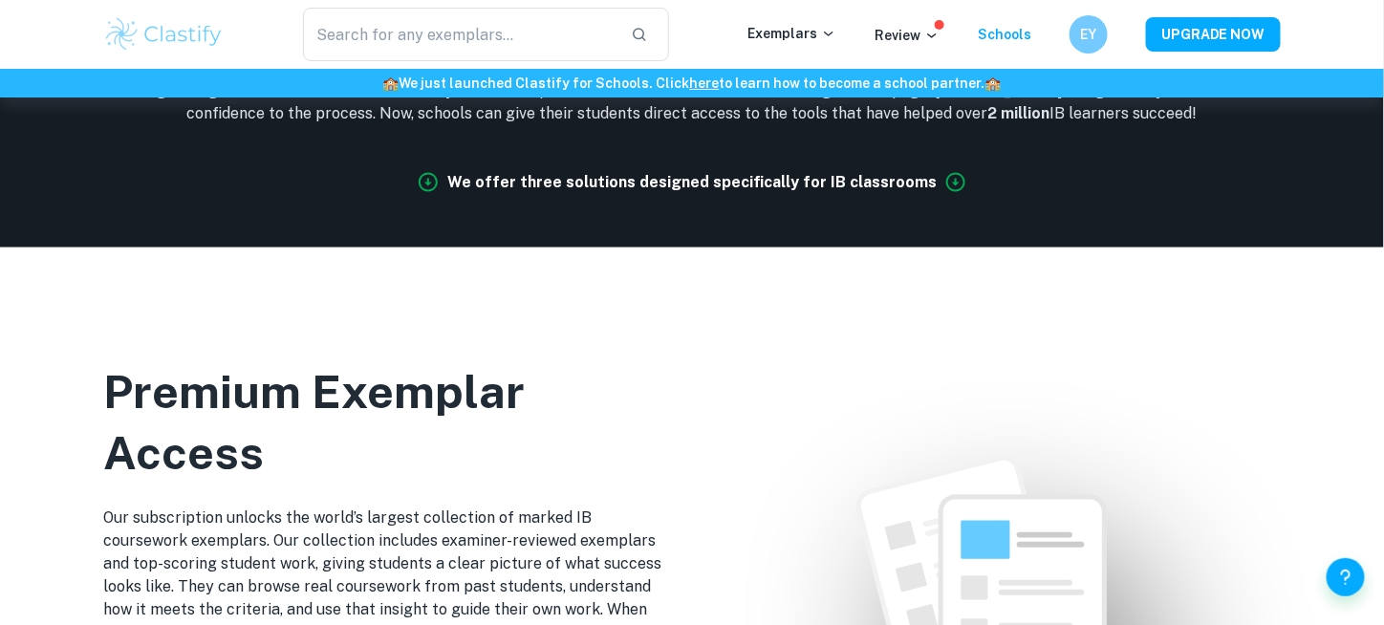
scroll to position [833, 0]
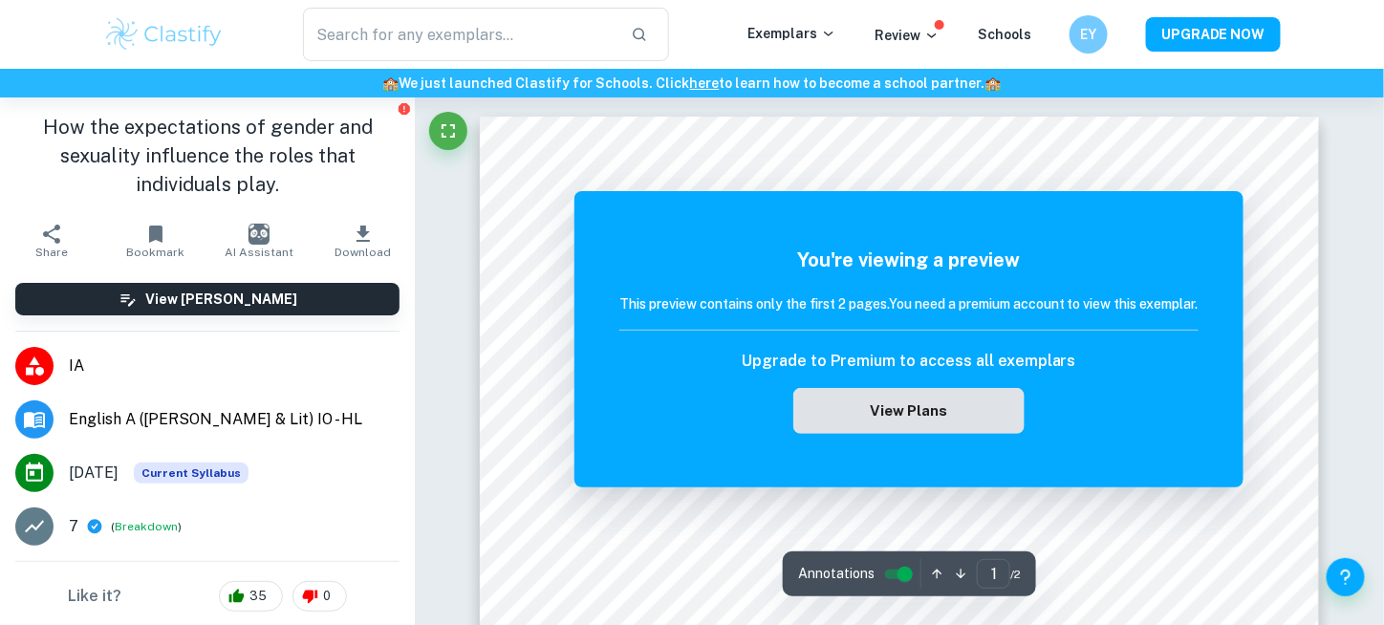
click at [1015, 396] on button "View Plans" at bounding box center [908, 411] width 231 height 46
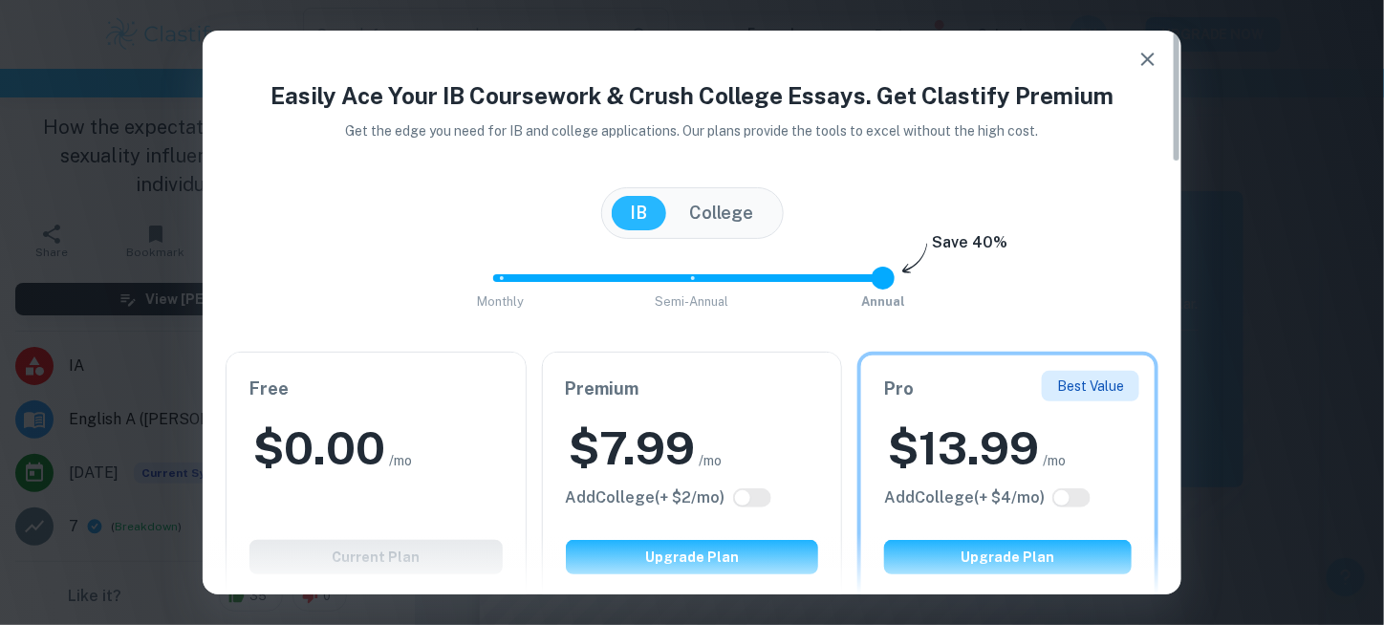
click at [861, 270] on span "Monthly Semi-Annual Annual" at bounding box center [692, 278] width 382 height 32
drag, startPoint x: 871, startPoint y: 270, endPoint x: 658, endPoint y: 282, distance: 212.5
click at [872, 282] on span at bounding box center [883, 278] width 23 height 23
click at [654, 282] on span "Monthly Semi-Annual Annual" at bounding box center [692, 278] width 382 height 32
click at [546, 280] on span at bounding box center [588, 278] width 191 height 8
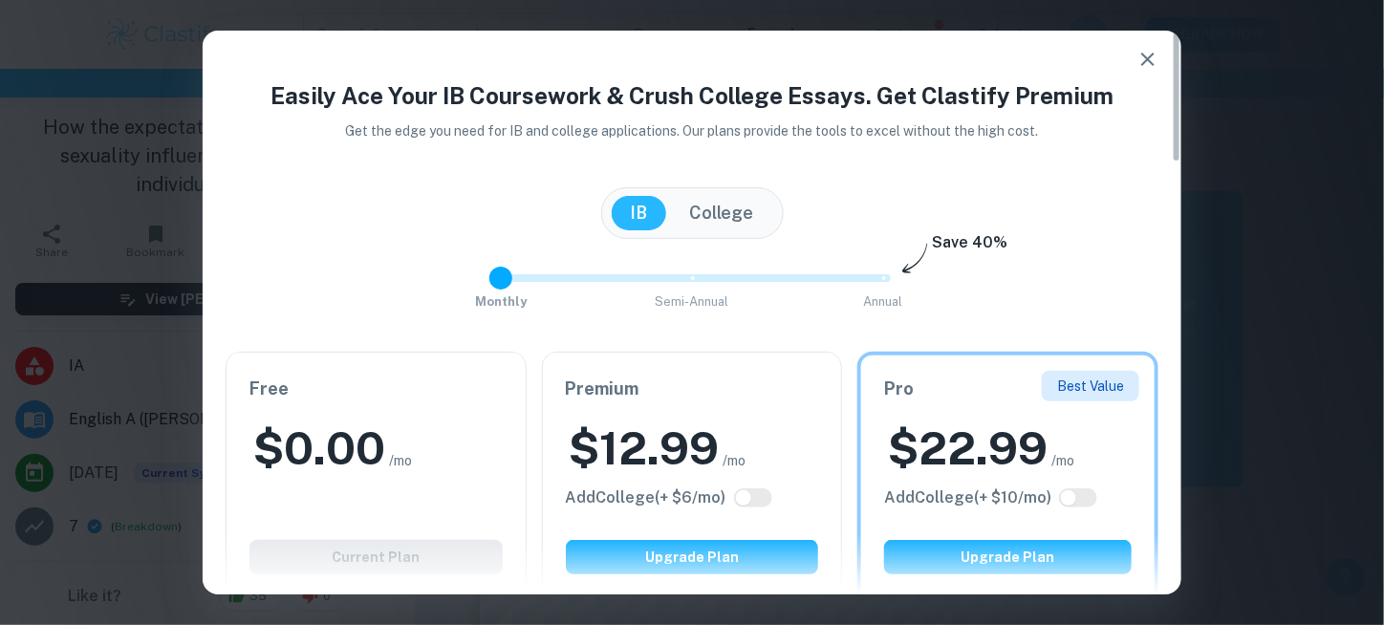
click at [480, 280] on div "Monthly Semi-Annual Annual Save 40%" at bounding box center [692, 288] width 933 height 52
click at [845, 270] on span "Monthly Semi-Annual Annual" at bounding box center [692, 278] width 382 height 32
type input "2"
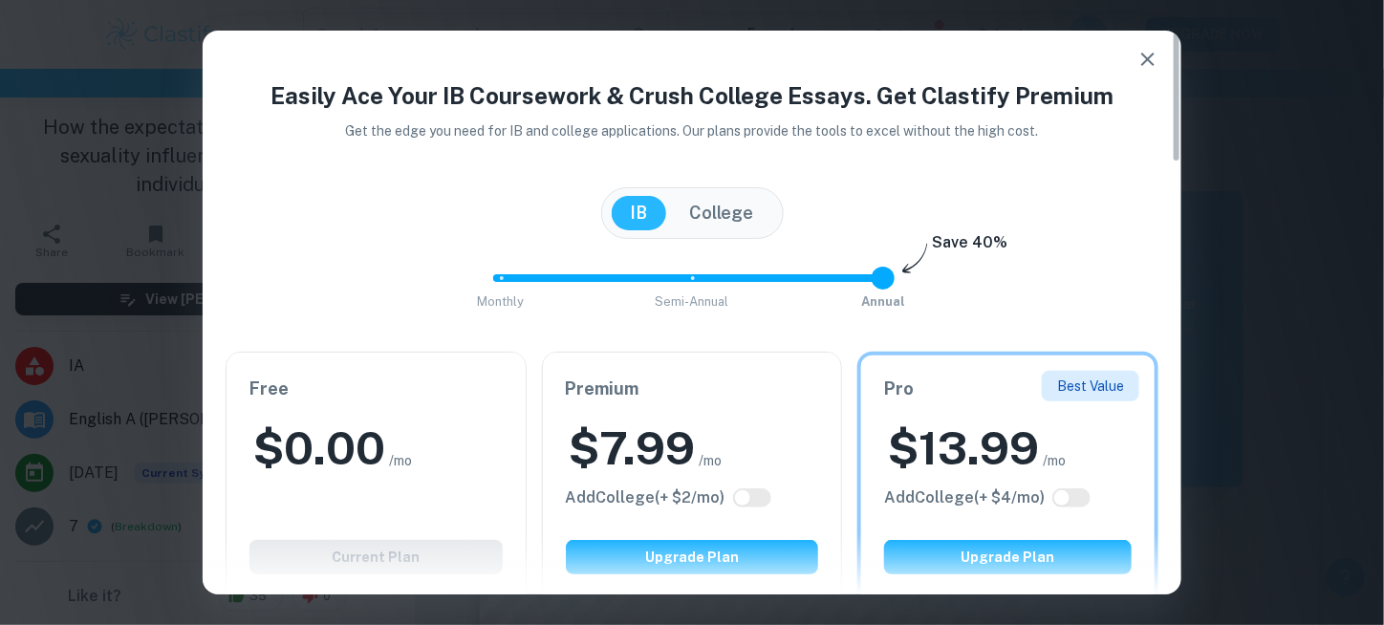
click at [1149, 54] on icon "button" at bounding box center [1147, 59] width 23 height 23
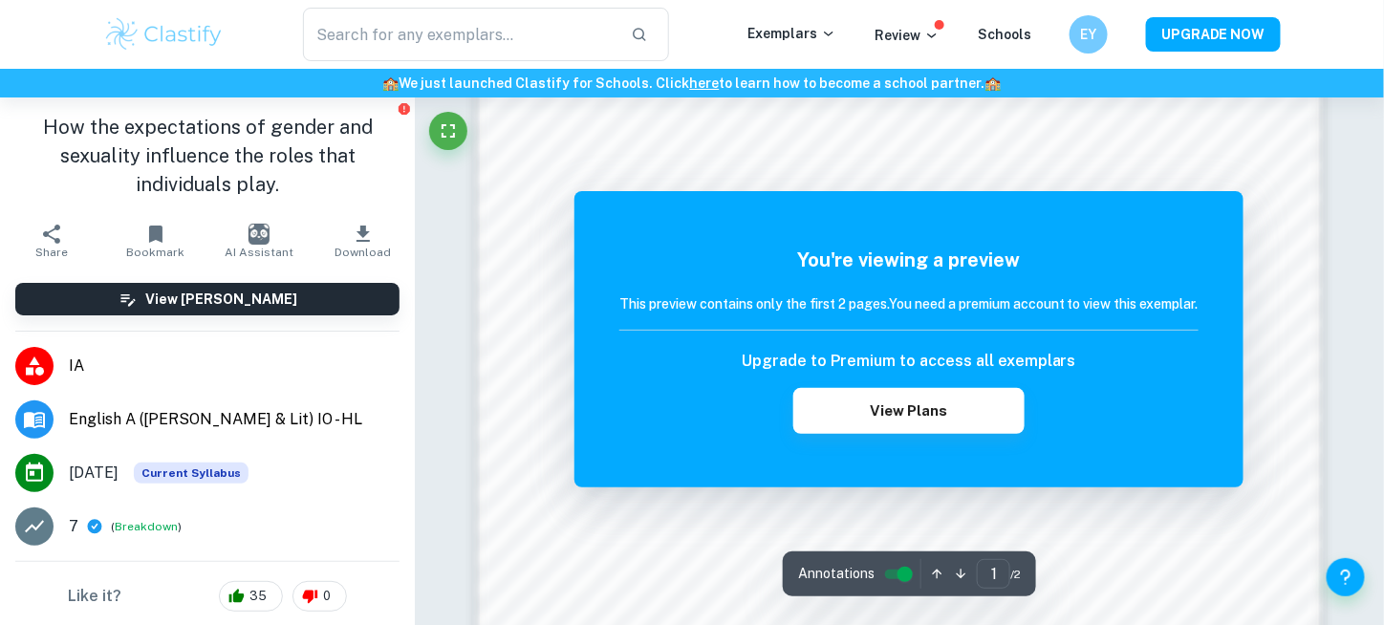
scroll to position [2003, 0]
